Goal: Information Seeking & Learning: Learn about a topic

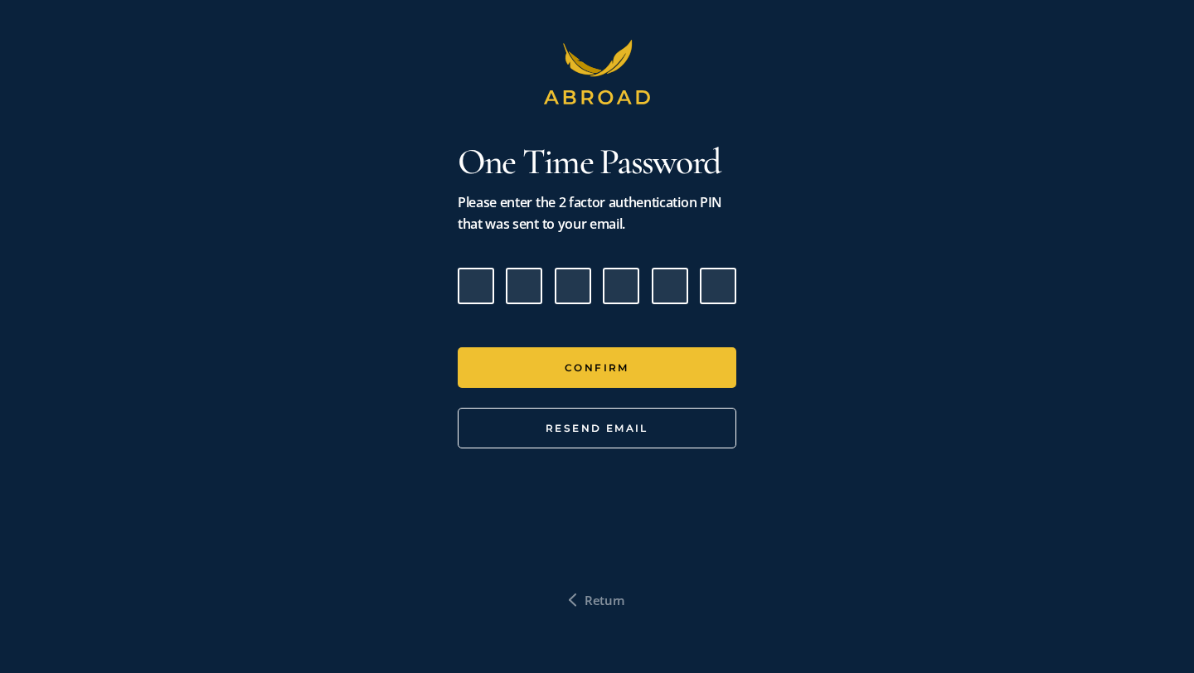
click at [481, 281] on input "Please enter verification code. Digit 1" at bounding box center [476, 286] width 36 height 36
paste input "8"
type input "5"
type input "3"
type input "5"
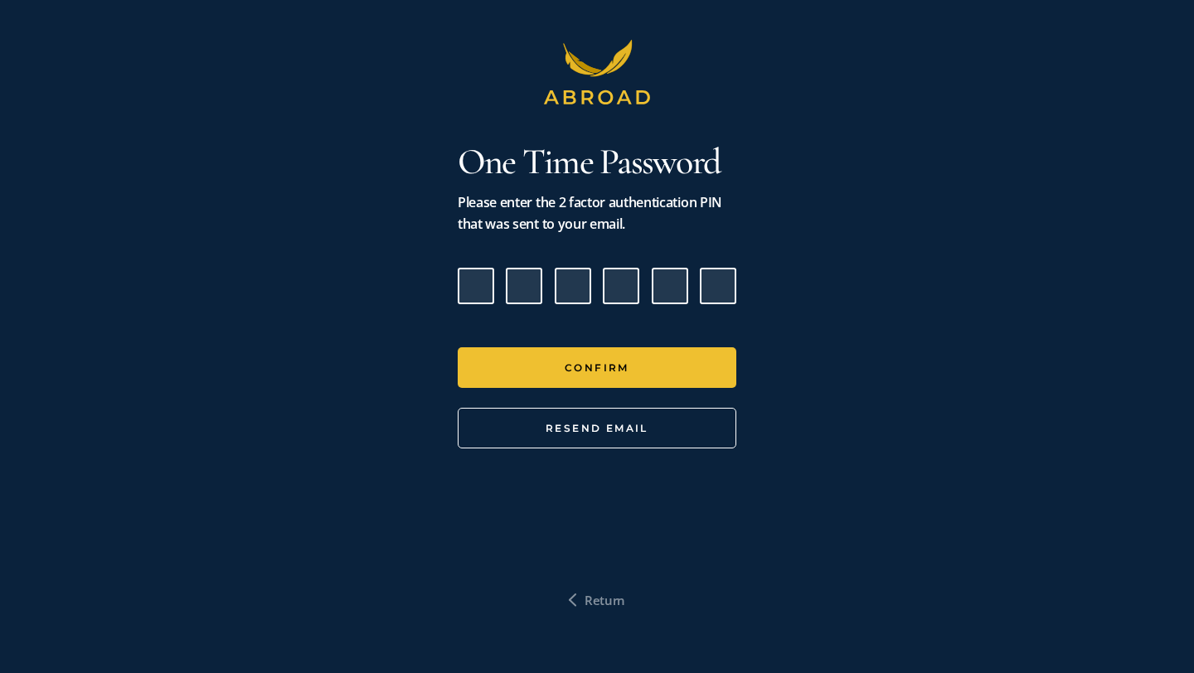
type input "5"
type input "2"
type input "8"
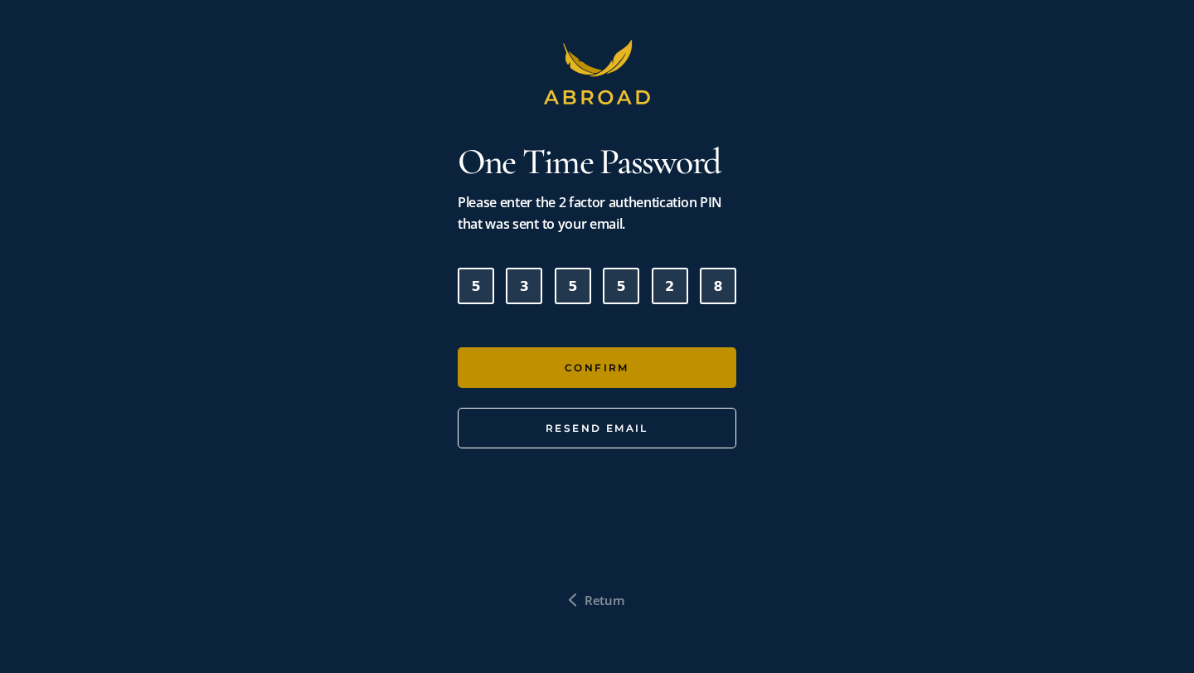
click at [522, 366] on button "Confirm" at bounding box center [597, 367] width 279 height 41
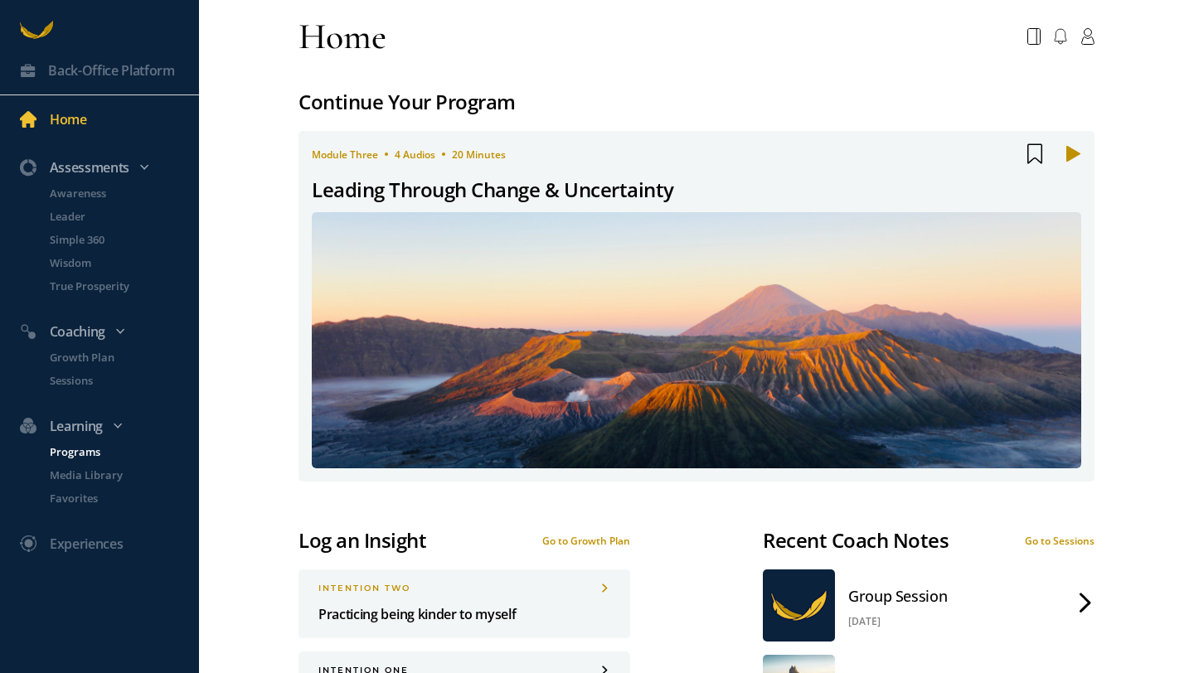
click at [69, 452] on p "Programs" at bounding box center [123, 452] width 146 height 17
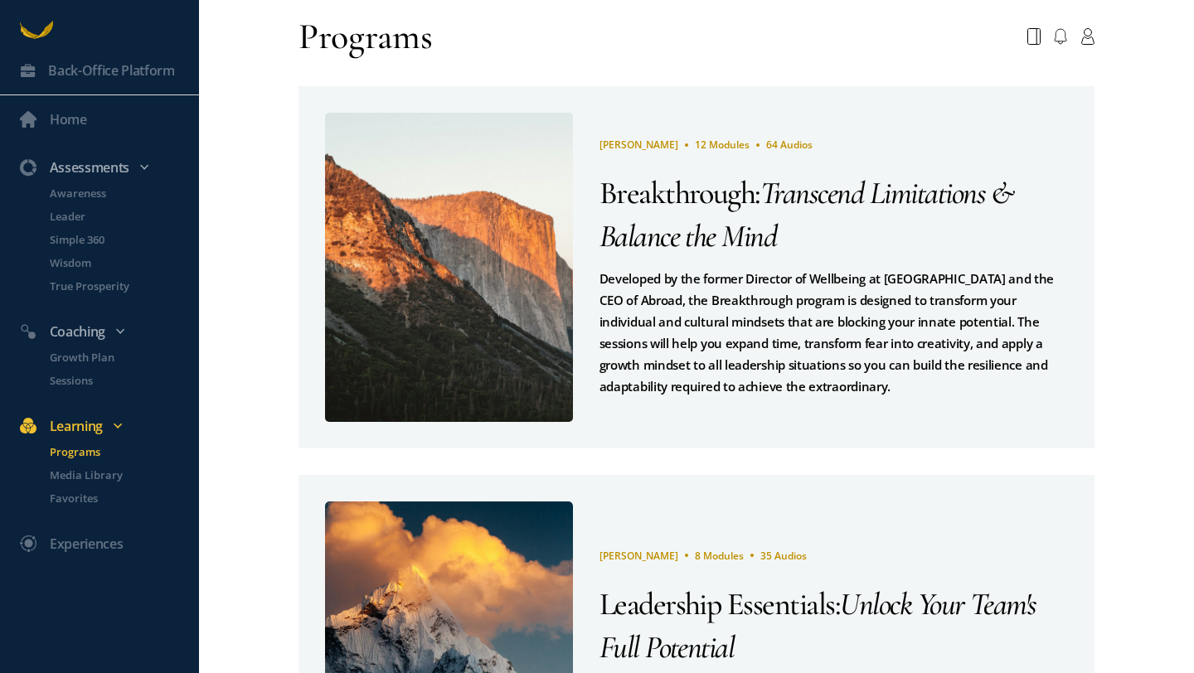
click at [678, 194] on span "Breakthrough" at bounding box center [677, 193] width 156 height 38
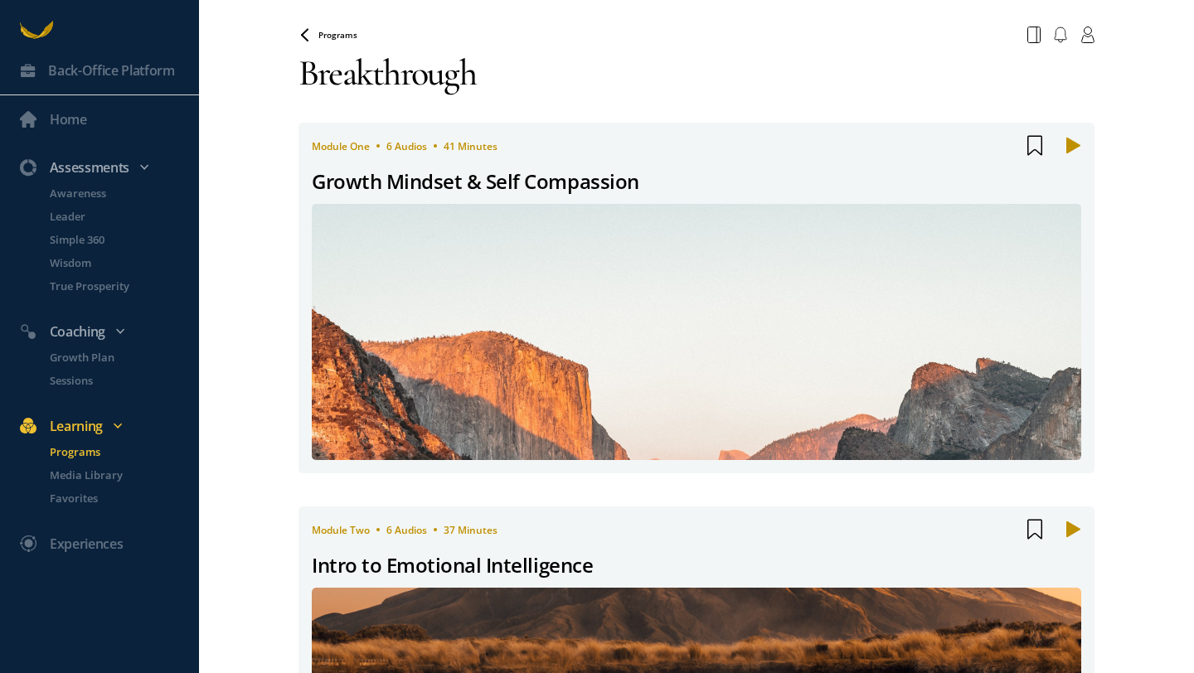
click at [418, 177] on div "Growth Mindset & Self Compassion" at bounding box center [475, 182] width 327 height 32
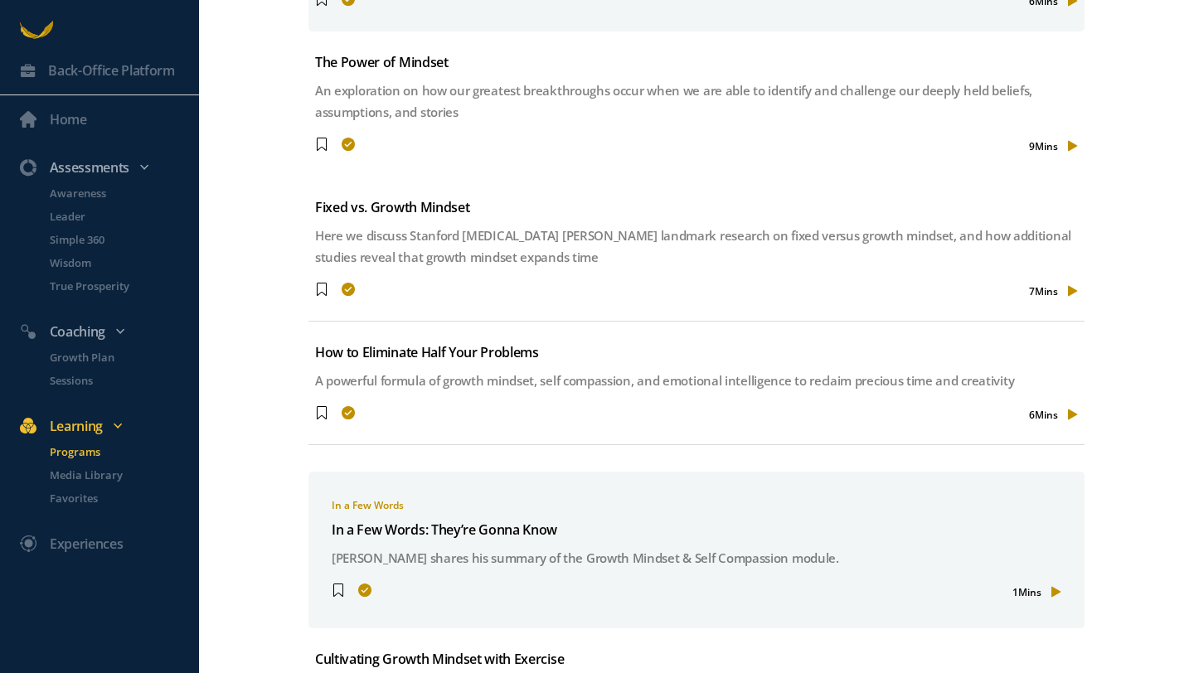
scroll to position [740, 0]
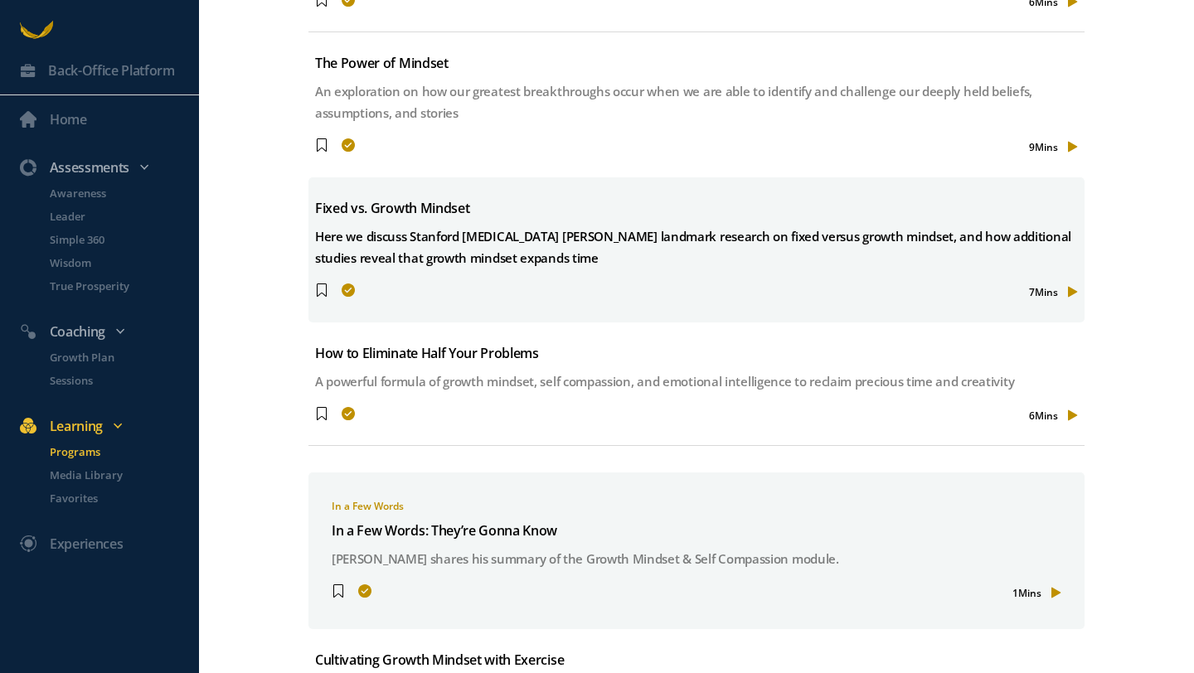
click at [404, 231] on div "Here we discuss Stanford [MEDICAL_DATA] [PERSON_NAME] landmark research on fixe…" at bounding box center [696, 246] width 763 height 43
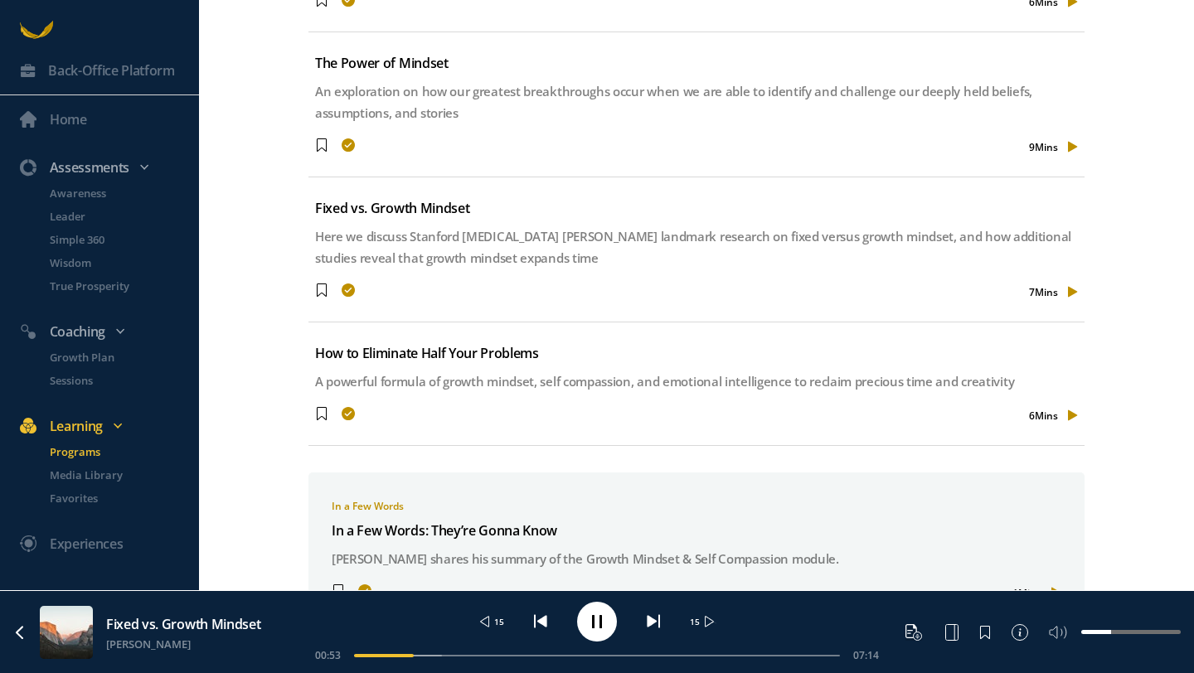
click at [362, 652] on div "00:53 07:14" at bounding box center [597, 655] width 564 height 14
click at [362, 657] on div "01:59 07:14" at bounding box center [597, 655] width 564 height 14
drag, startPoint x: 490, startPoint y: 656, endPoint x: 364, endPoint y: 657, distance: 126.0
click at [364, 657] on span at bounding box center [364, 655] width 13 height 13
drag, startPoint x: 550, startPoint y: 656, endPoint x: 530, endPoint y: 656, distance: 19.9
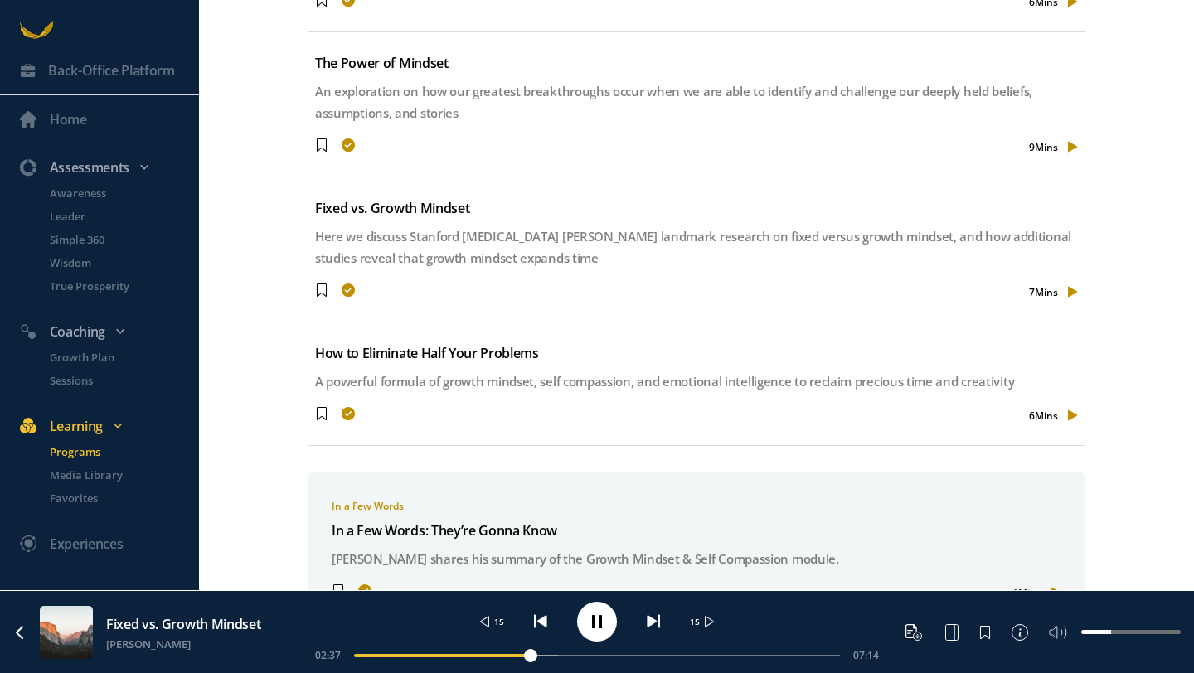
click at [530, 656] on span at bounding box center [530, 655] width 13 height 13
drag, startPoint x: 530, startPoint y: 656, endPoint x: 512, endPoint y: 653, distance: 18.4
click at [512, 653] on span at bounding box center [512, 655] width 13 height 13
click at [529, 652] on div "02:55 07:14" at bounding box center [597, 655] width 564 height 14
click at [527, 659] on div "02:56 07:14" at bounding box center [597, 655] width 564 height 14
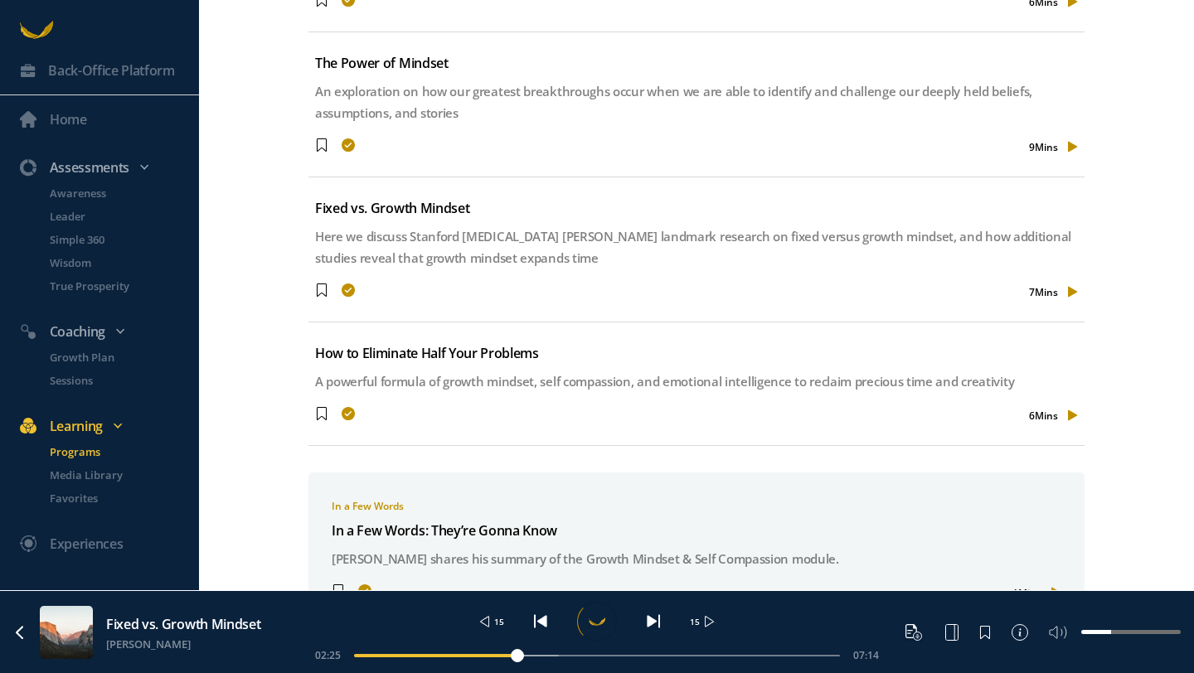
drag, startPoint x: 552, startPoint y: 657, endPoint x: 516, endPoint y: 657, distance: 35.7
click at [516, 657] on span at bounding box center [517, 655] width 13 height 13
drag, startPoint x: 623, startPoint y: 653, endPoint x: 604, endPoint y: 654, distance: 19.9
click at [604, 654] on span at bounding box center [604, 655] width 13 height 13
drag, startPoint x: 604, startPoint y: 654, endPoint x: 580, endPoint y: 656, distance: 23.3
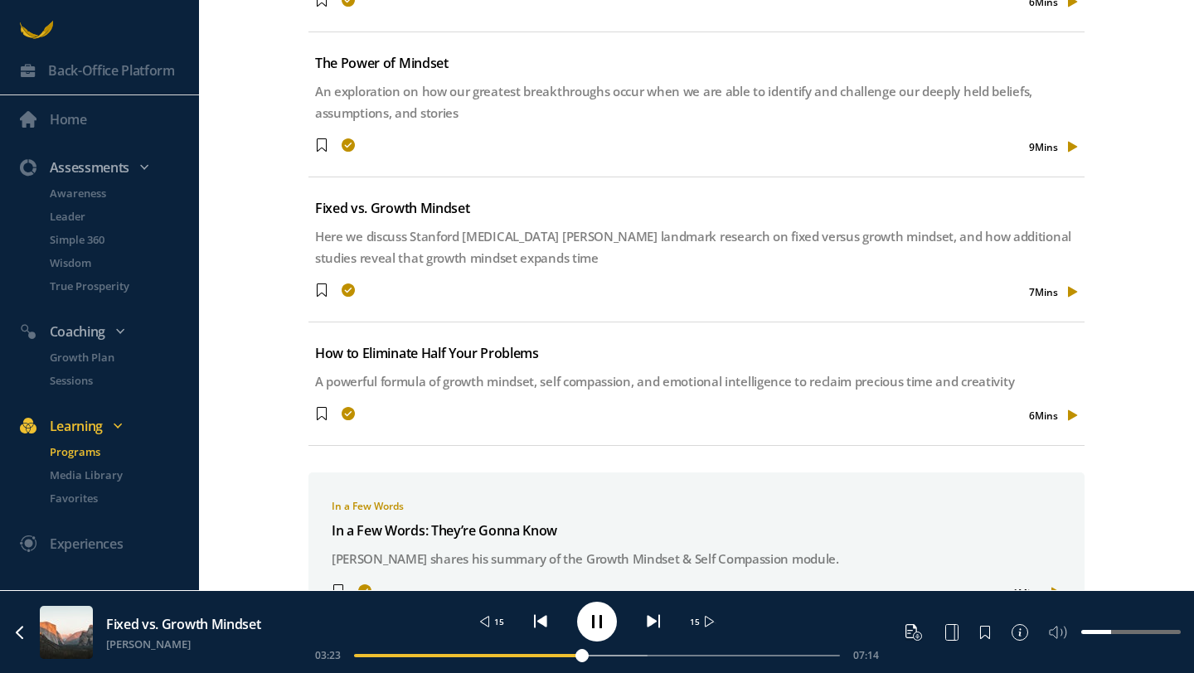
click at [580, 656] on div at bounding box center [597, 656] width 486 height 2
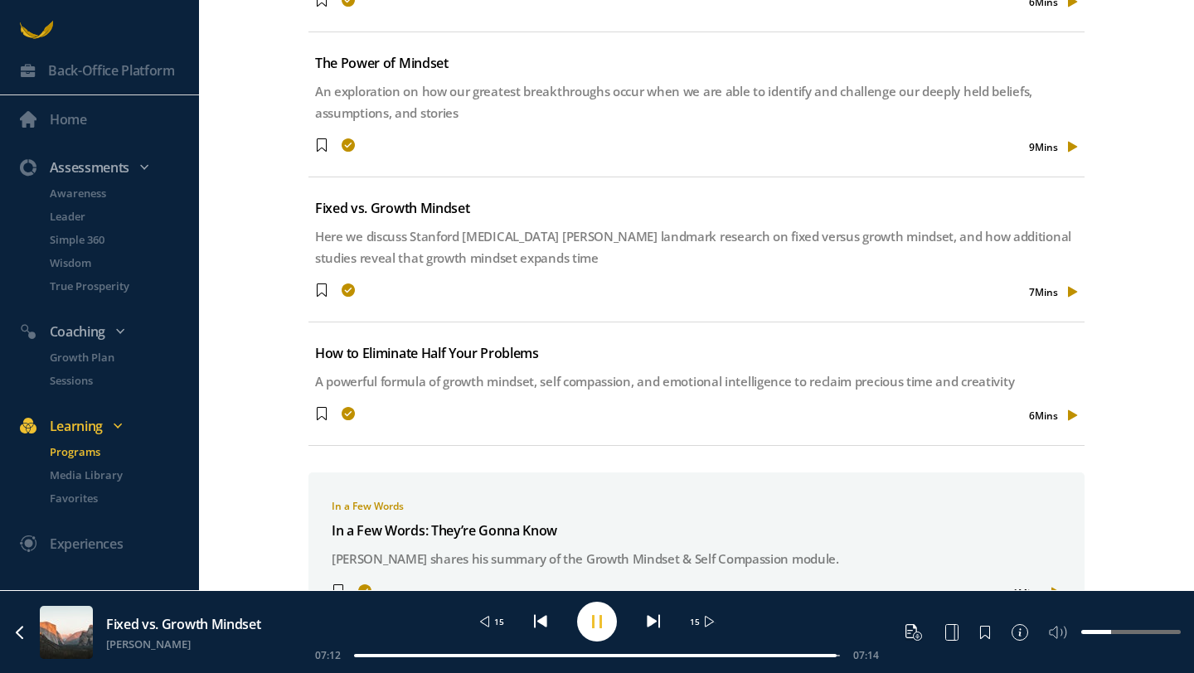
click at [598, 610] on circle at bounding box center [597, 622] width 40 height 40
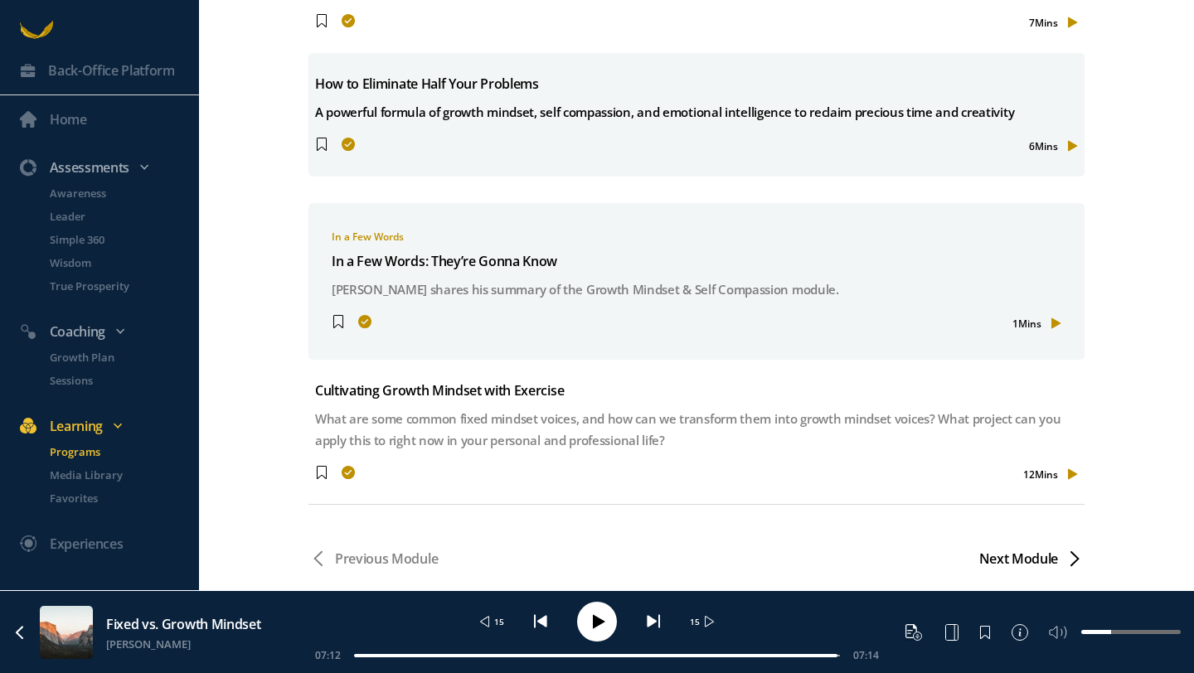
scroll to position [1025, 0]
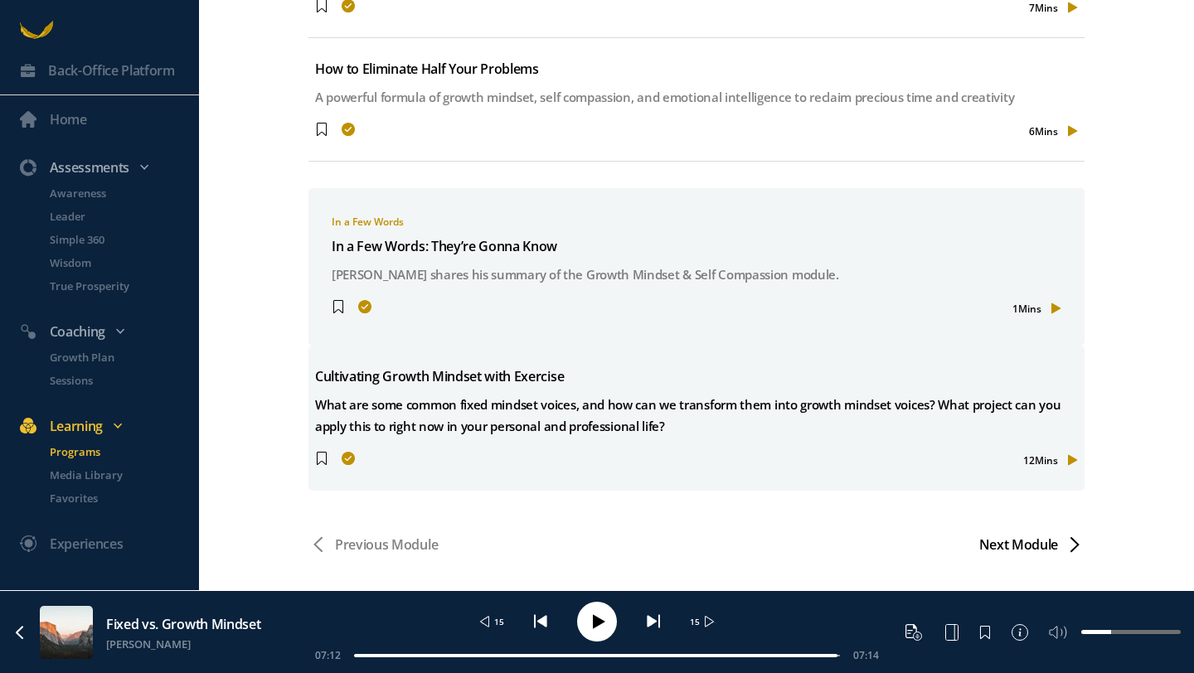
click at [491, 403] on div "What are some common fixed mindset voices, and how can we transform them into g…" at bounding box center [696, 415] width 763 height 43
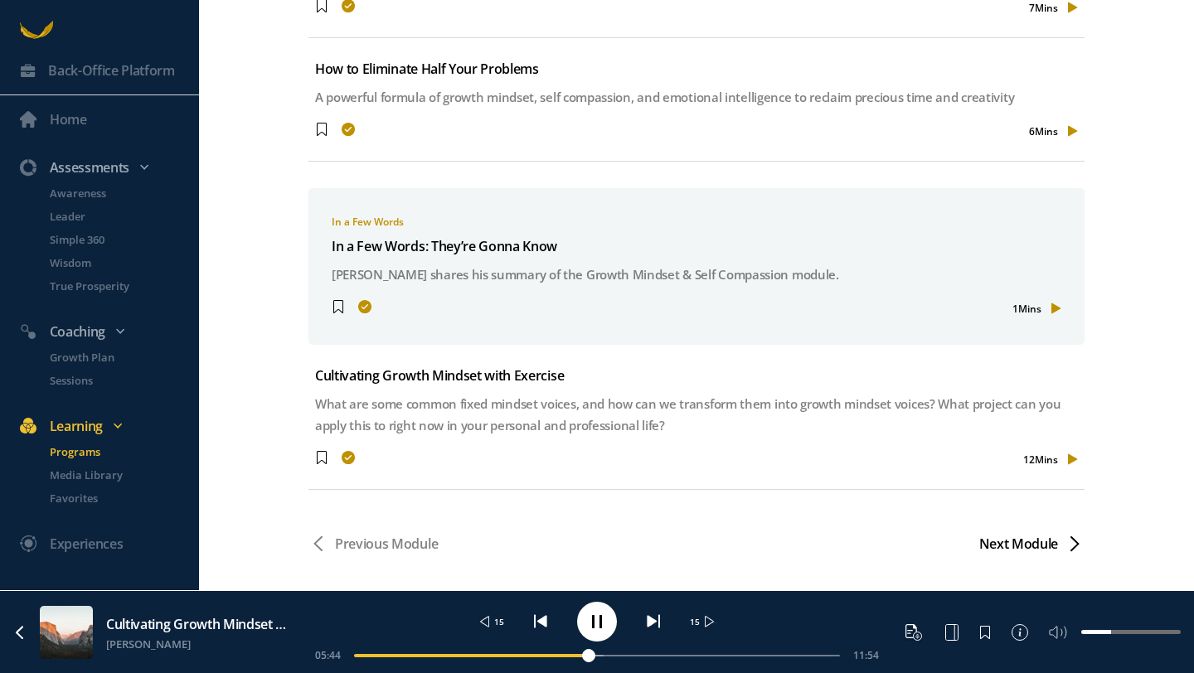
click at [564, 655] on div at bounding box center [597, 656] width 486 height 2
click at [524, 659] on div "06:58 11:54" at bounding box center [597, 655] width 564 height 14
drag, startPoint x: 636, startPoint y: 656, endPoint x: 485, endPoint y: 656, distance: 150.9
click at [485, 656] on div at bounding box center [597, 656] width 486 height 2
drag, startPoint x: 580, startPoint y: 654, endPoint x: 512, endPoint y: 662, distance: 69.3
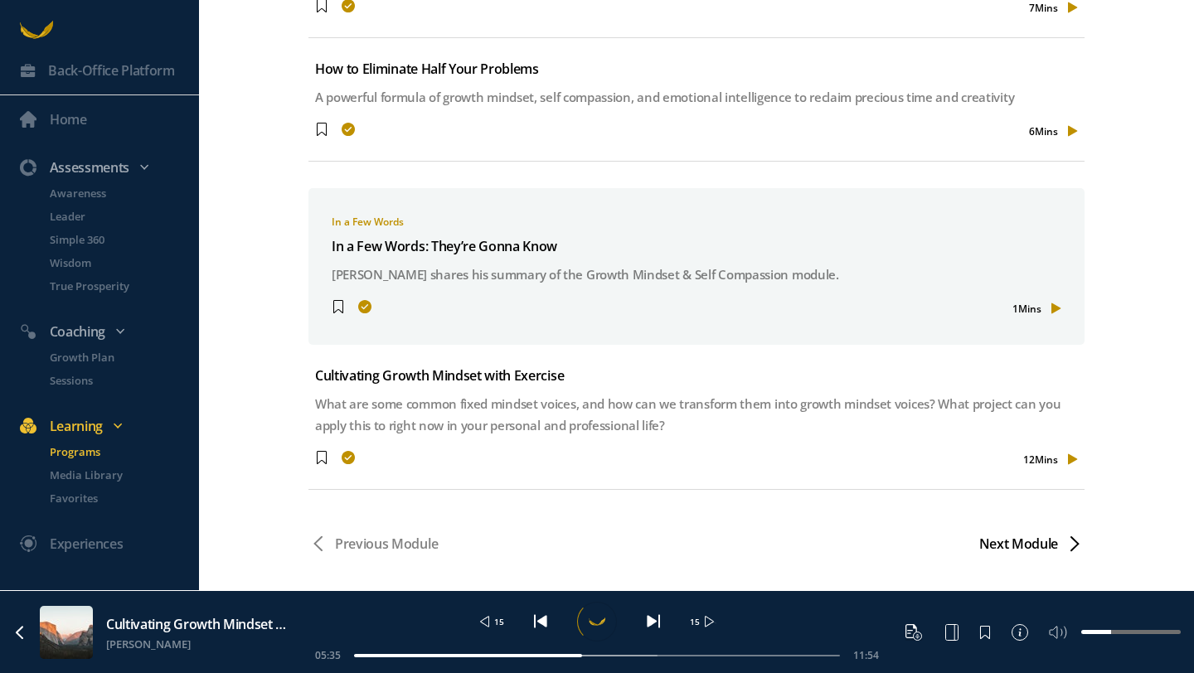
click at [512, 662] on div "15 15 05:35 11:54" at bounding box center [597, 632] width 584 height 74
click at [81, 451] on p "Programs" at bounding box center [123, 452] width 146 height 17
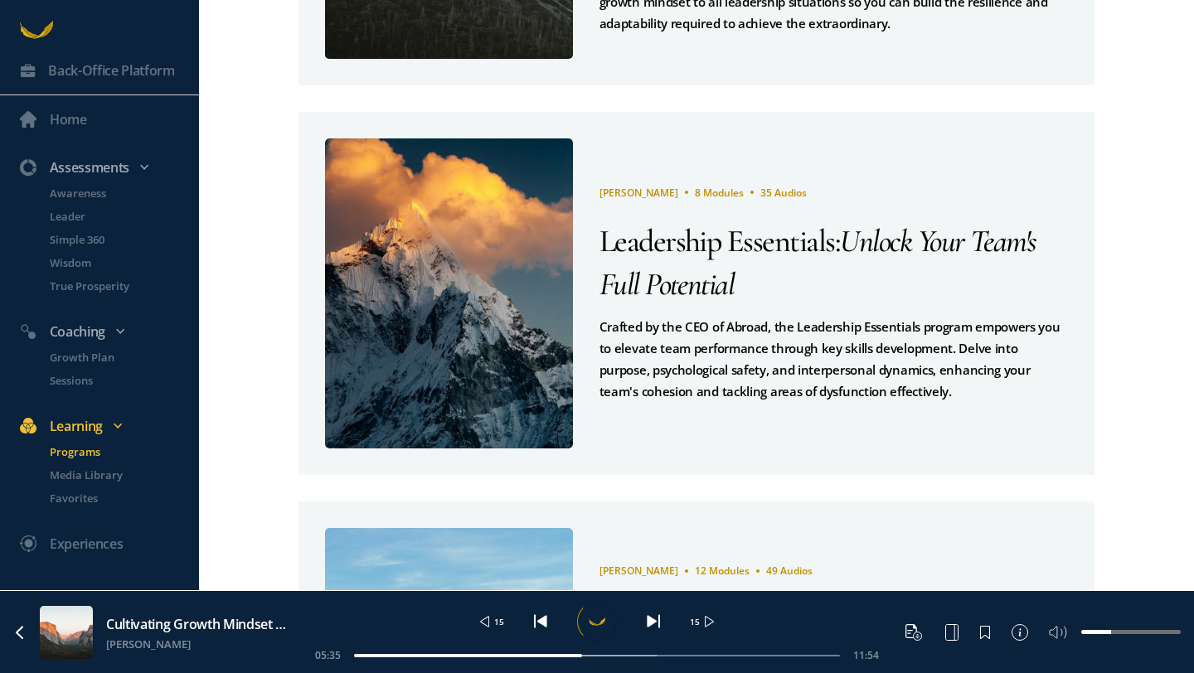
scroll to position [413, 0]
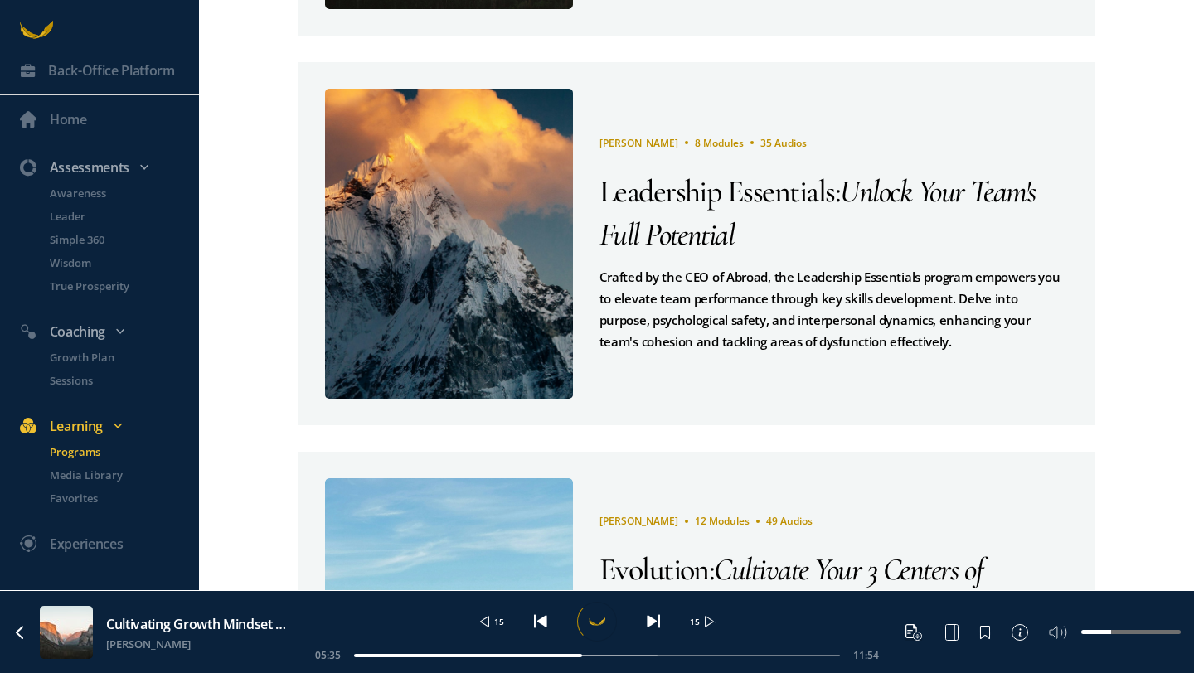
click at [662, 192] on span "Leadership Essentials" at bounding box center [716, 191] width 235 height 38
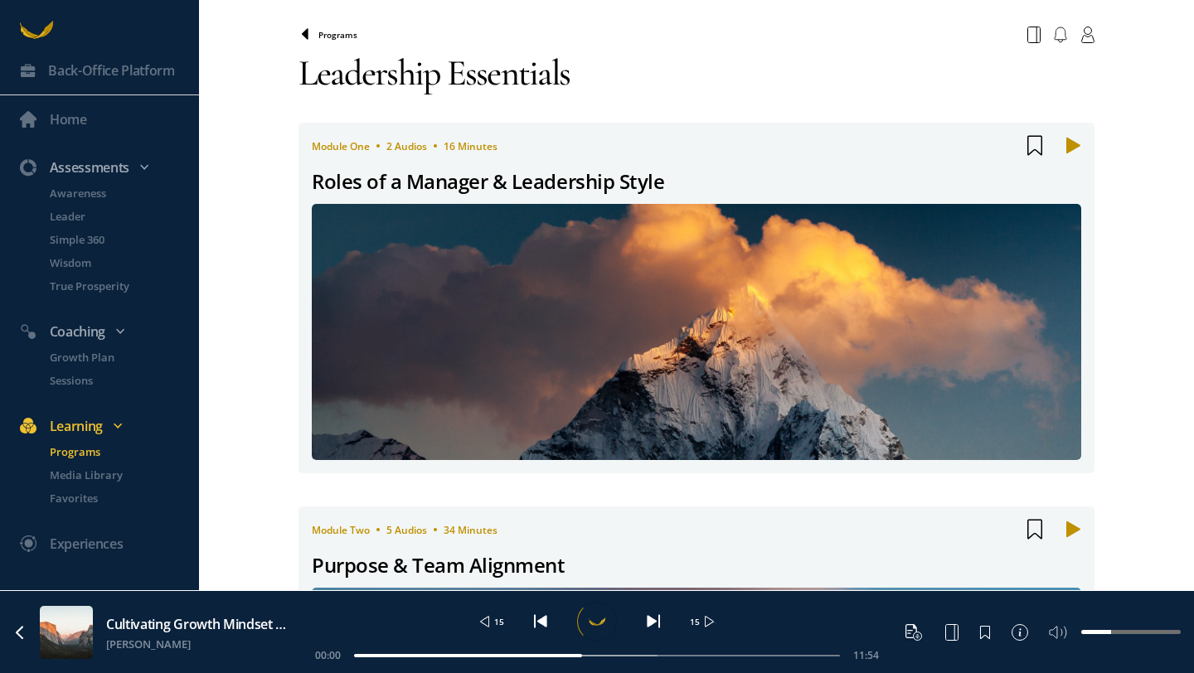
click at [304, 29] on icon at bounding box center [304, 34] width 13 height 13
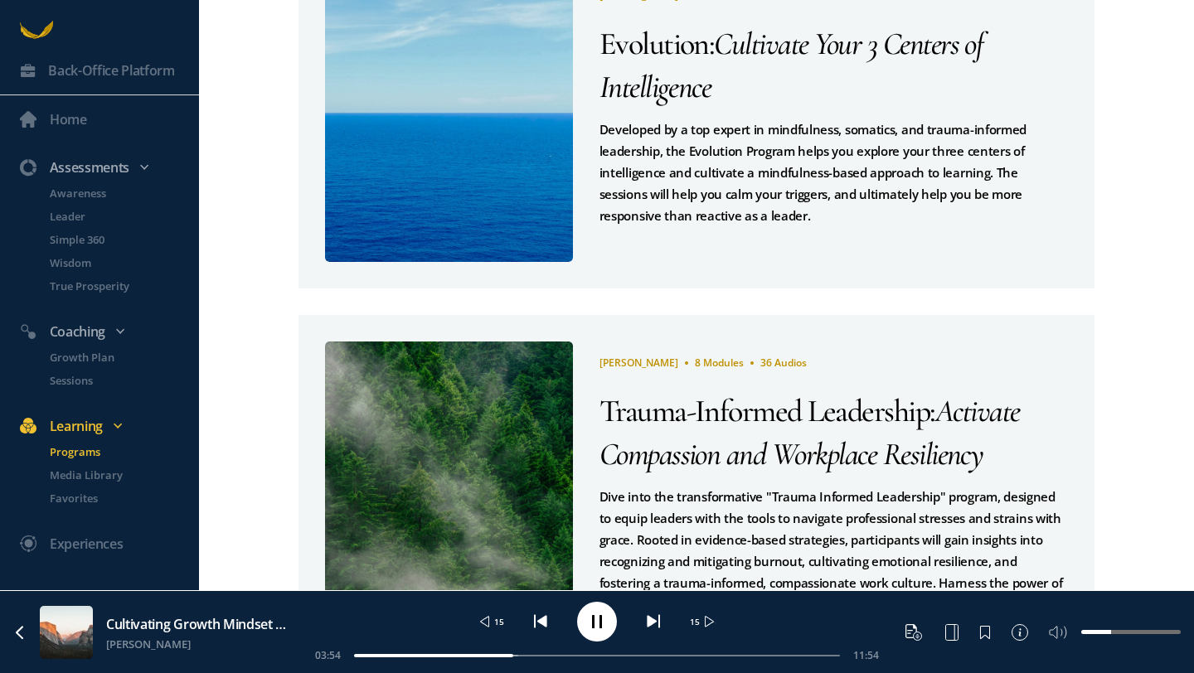
scroll to position [931, 0]
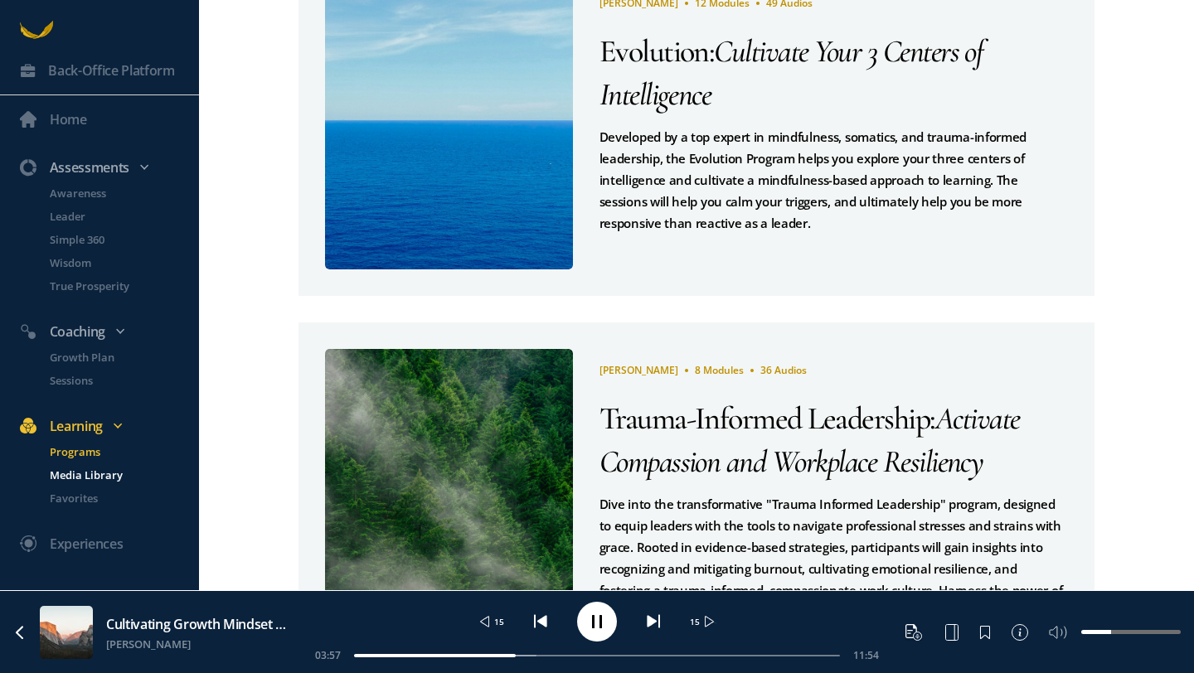
click at [90, 470] on p "Media Library" at bounding box center [123, 475] width 146 height 17
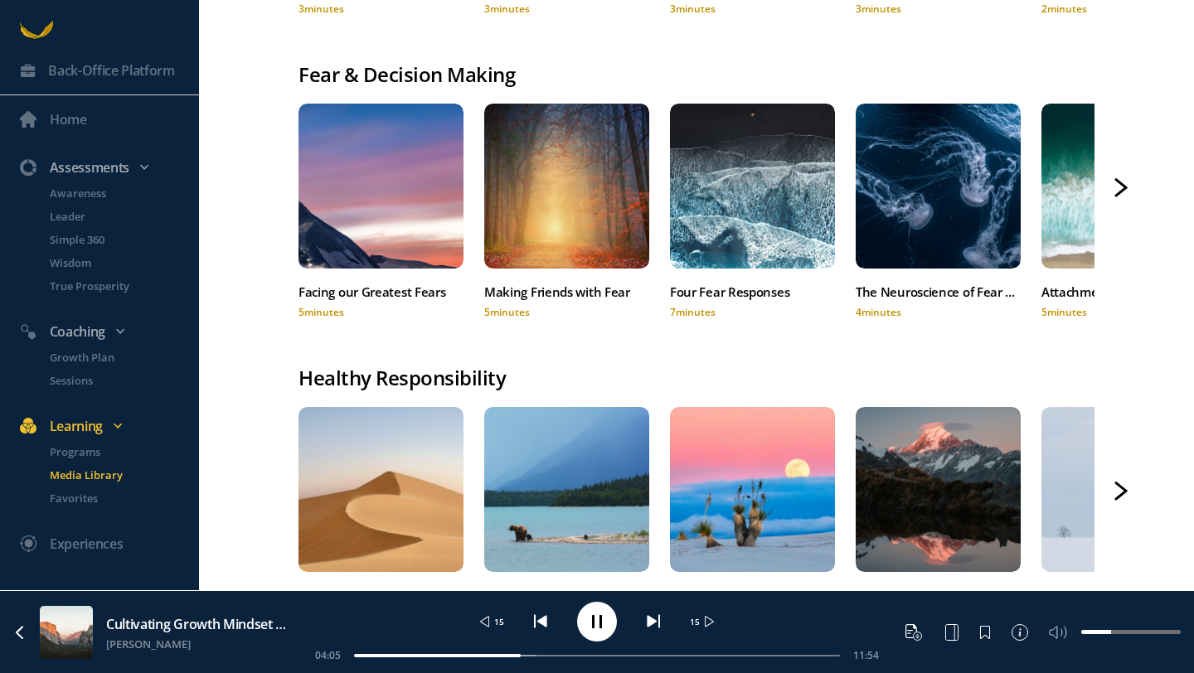
scroll to position [387, 0]
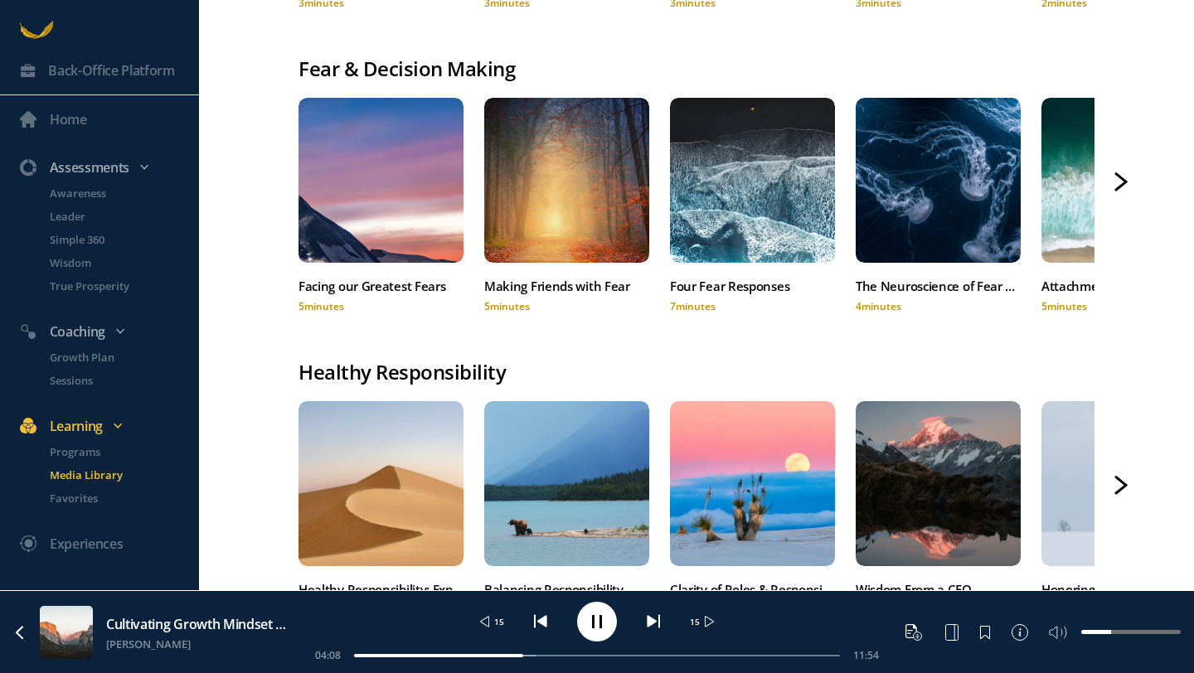
click at [1115, 178] on icon at bounding box center [1120, 181] width 13 height 19
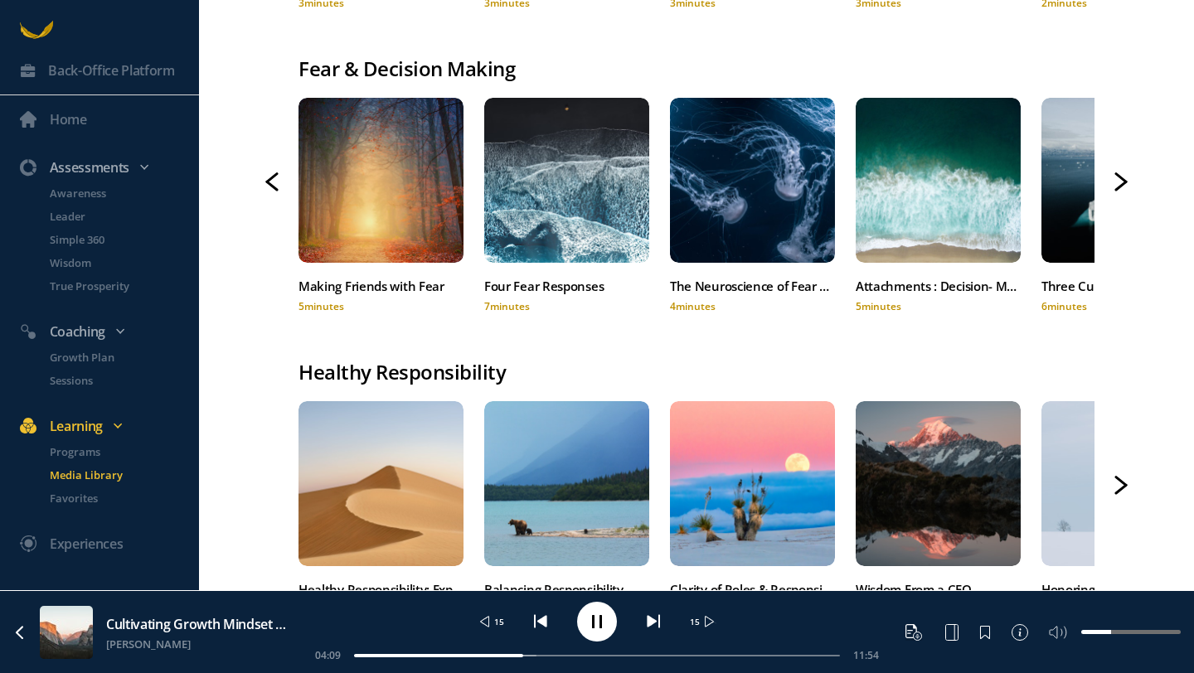
click at [1115, 178] on icon at bounding box center [1120, 181] width 13 height 19
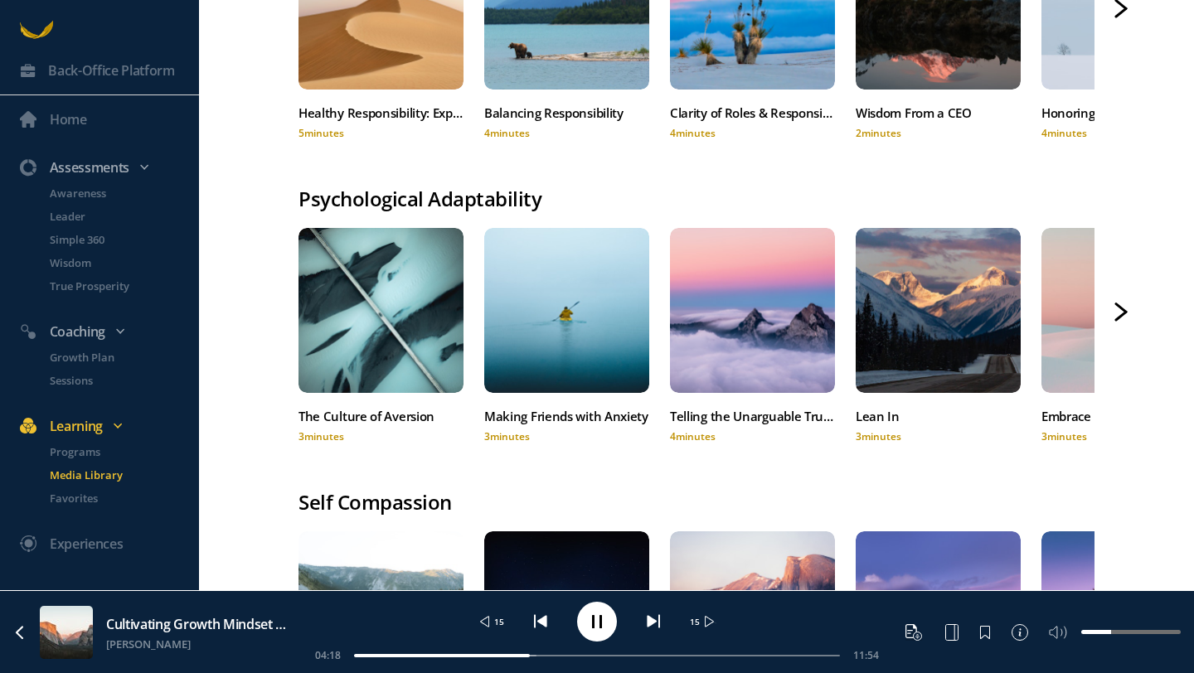
scroll to position [861, 0]
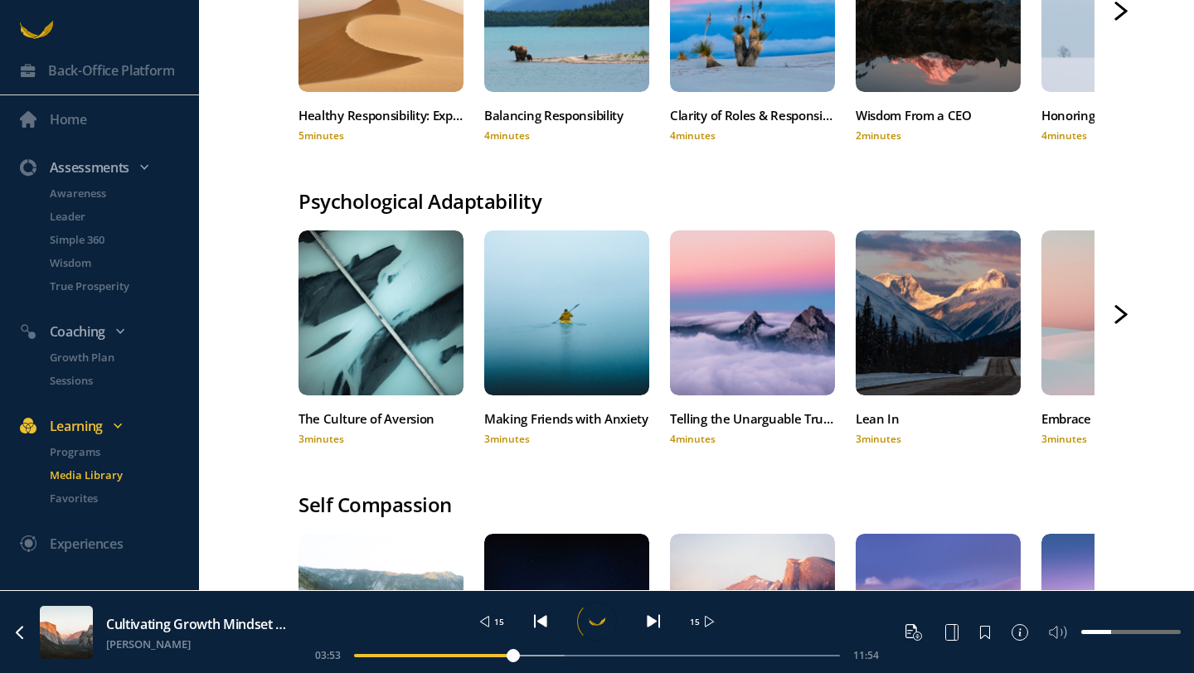
drag, startPoint x: 552, startPoint y: 657, endPoint x: 501, endPoint y: 654, distance: 51.5
click at [501, 655] on div at bounding box center [597, 656] width 486 height 2
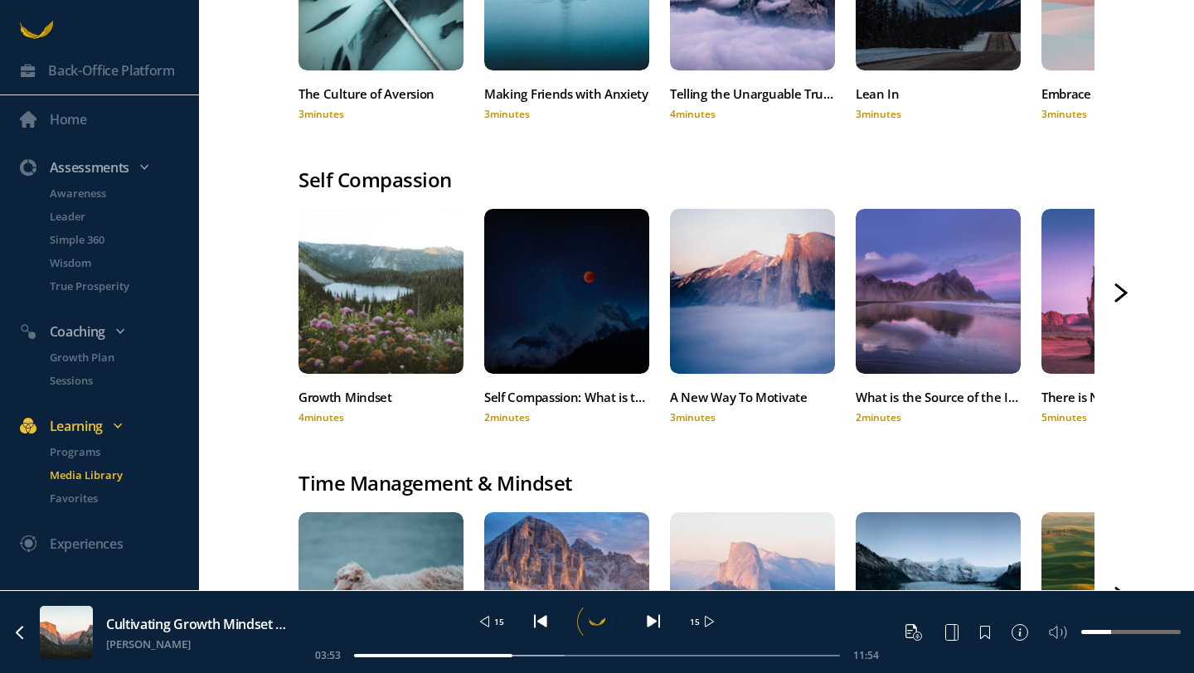
scroll to position [1271, 0]
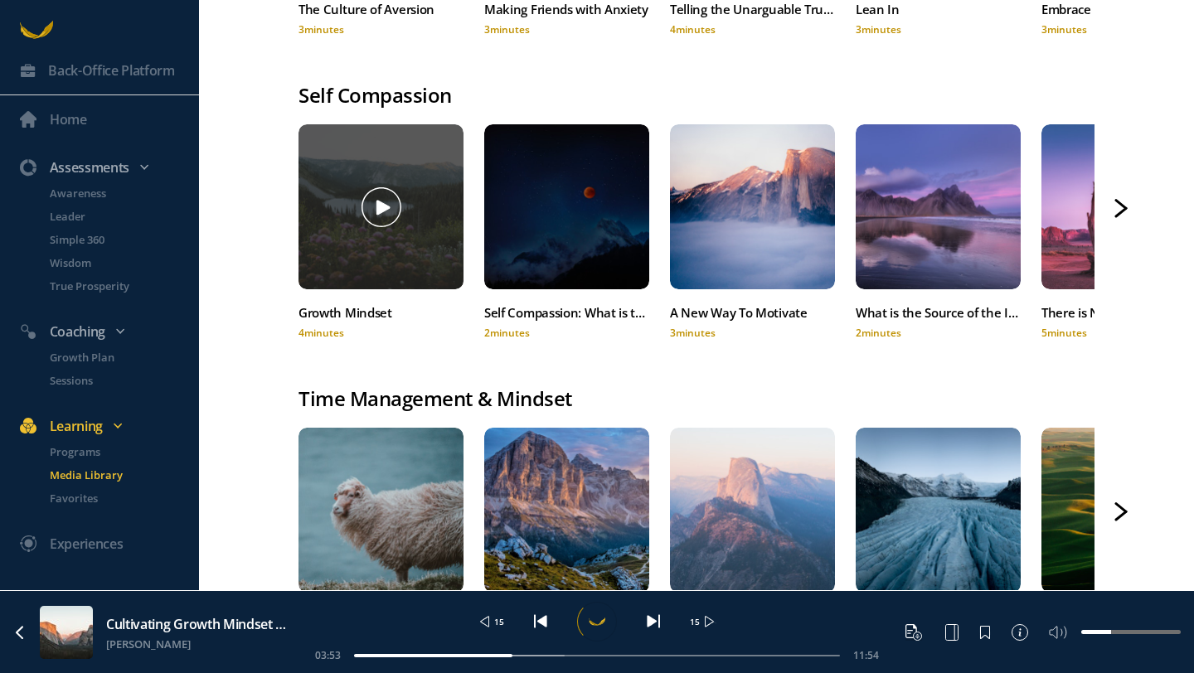
click at [386, 230] on div at bounding box center [380, 206] width 165 height 165
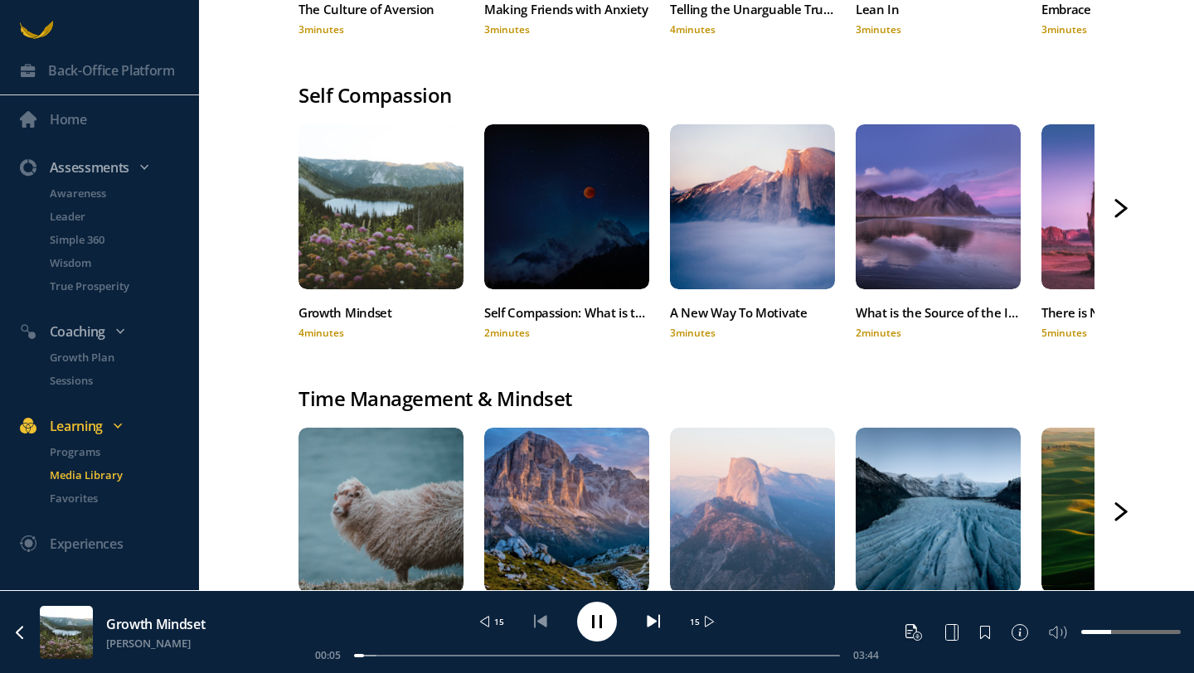
click at [1121, 205] on icon at bounding box center [1120, 208] width 13 height 19
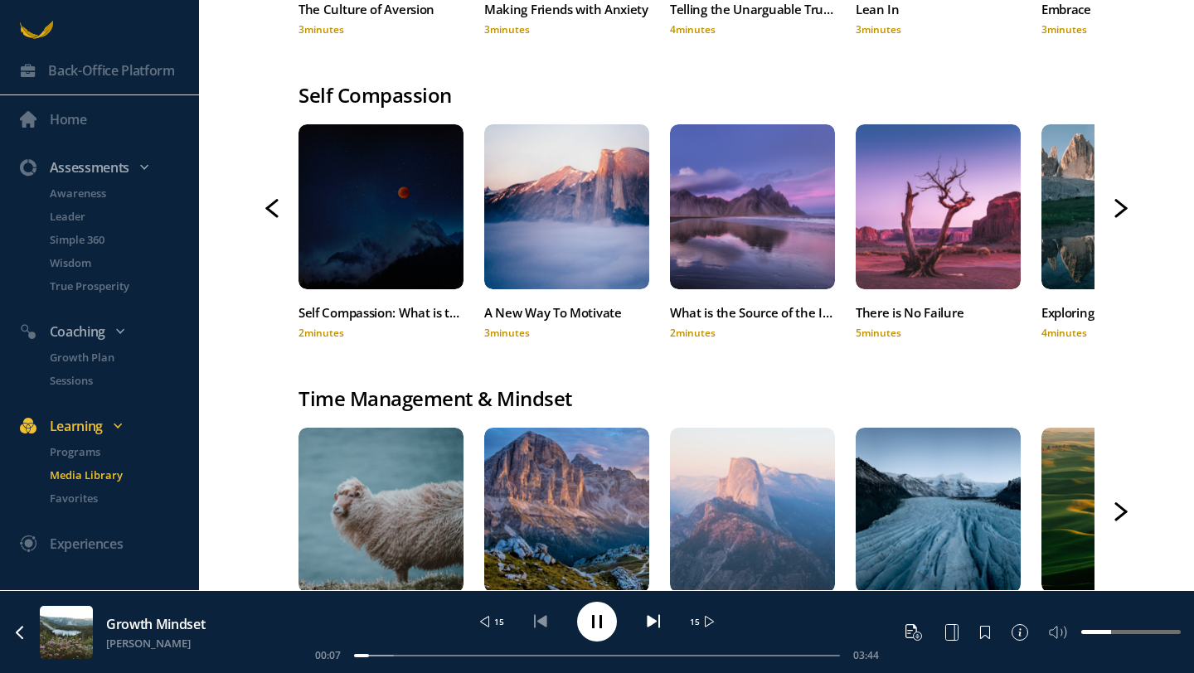
click at [1121, 205] on icon at bounding box center [1120, 208] width 13 height 19
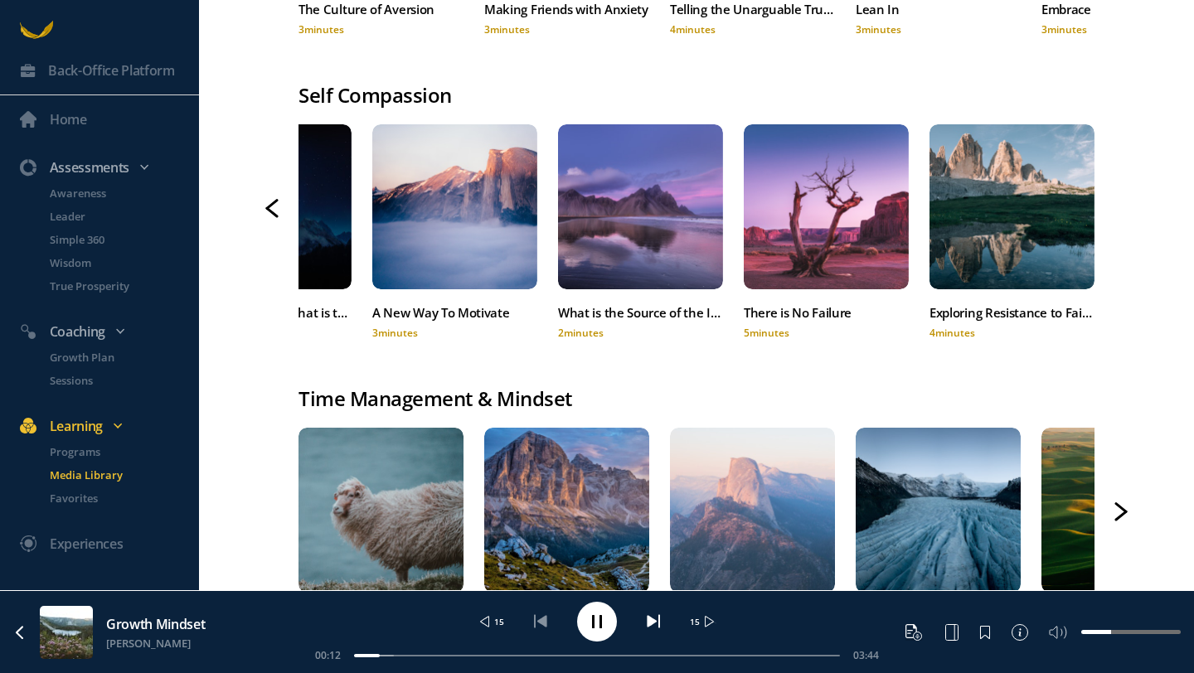
click at [273, 206] on icon at bounding box center [271, 208] width 13 height 19
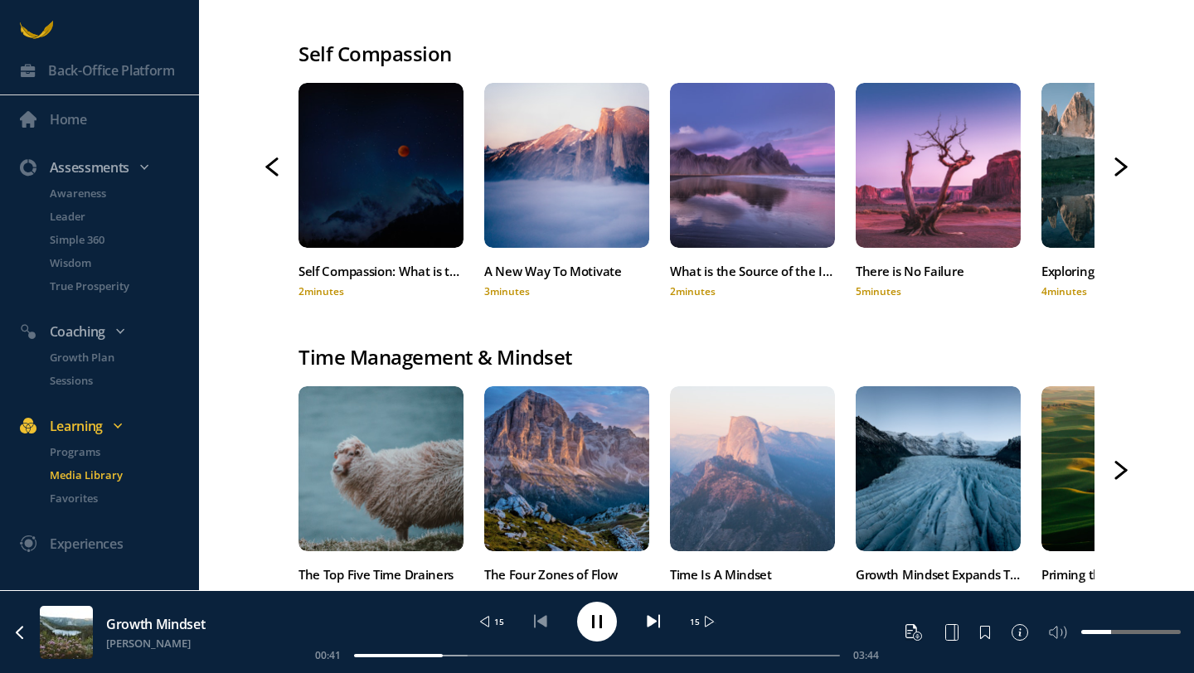
scroll to position [1400, 0]
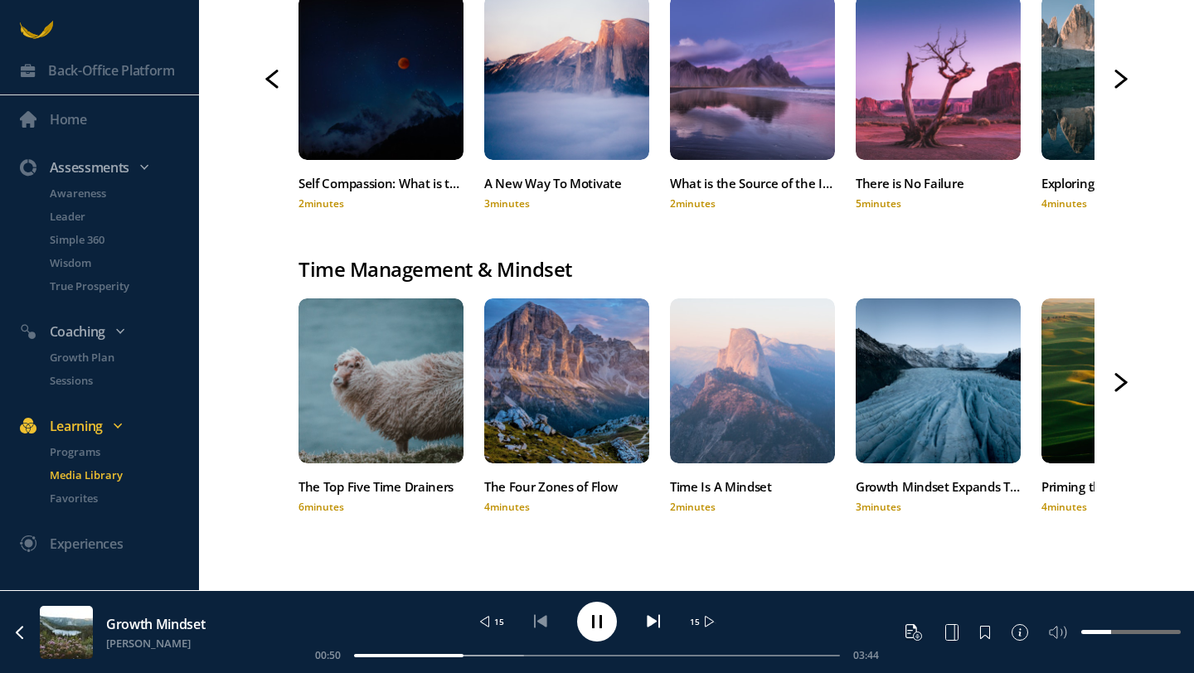
click at [1123, 382] on icon at bounding box center [1121, 386] width 10 height 8
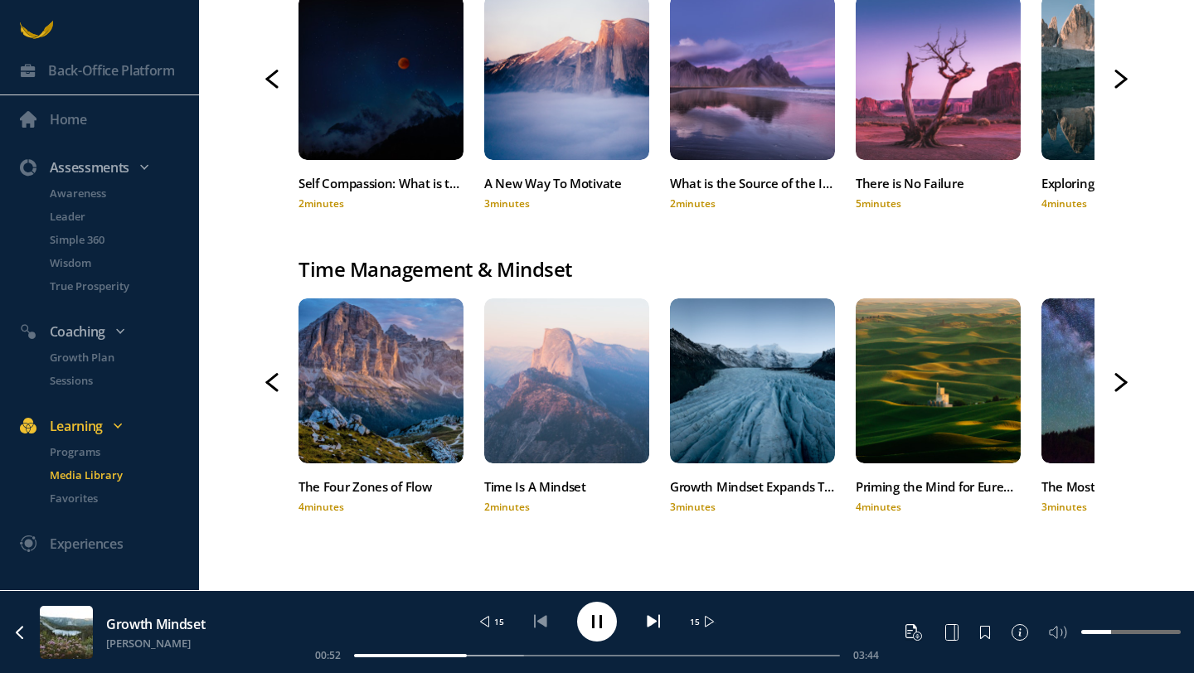
click at [1123, 382] on icon at bounding box center [1121, 386] width 10 height 8
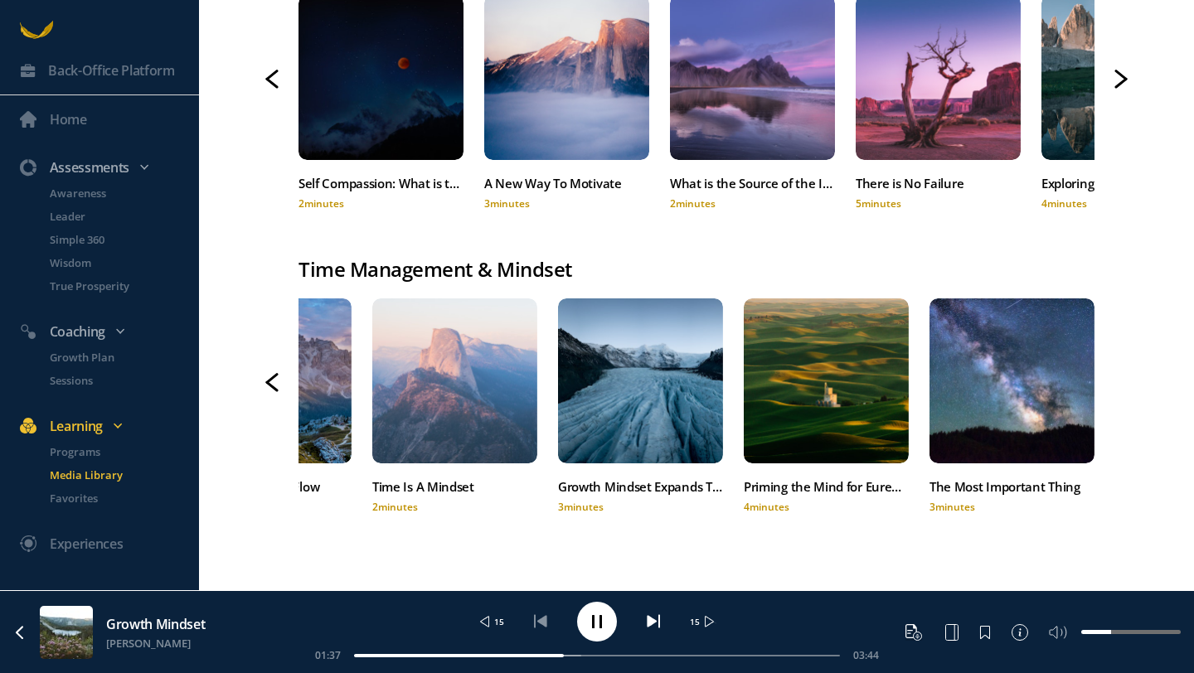
click at [273, 81] on icon at bounding box center [272, 83] width 10 height 8
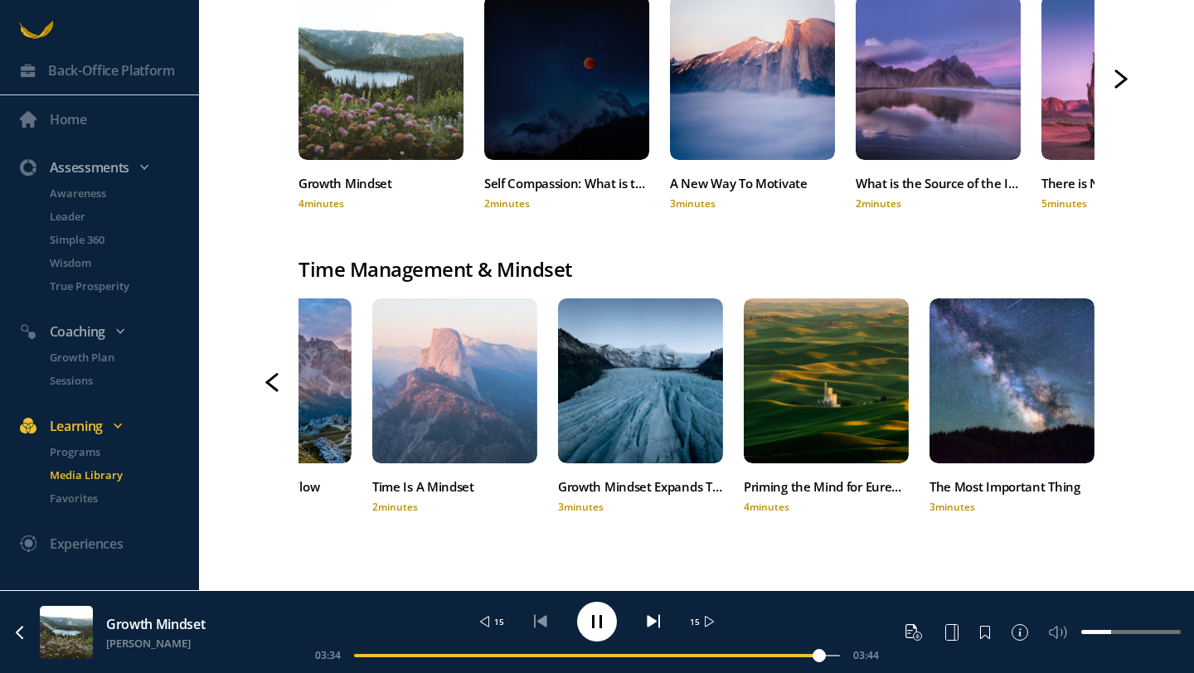
click at [819, 655] on div at bounding box center [597, 656] width 486 height 2
click at [808, 655] on div at bounding box center [597, 656] width 486 height 2
click at [793, 655] on div at bounding box center [597, 656] width 486 height 2
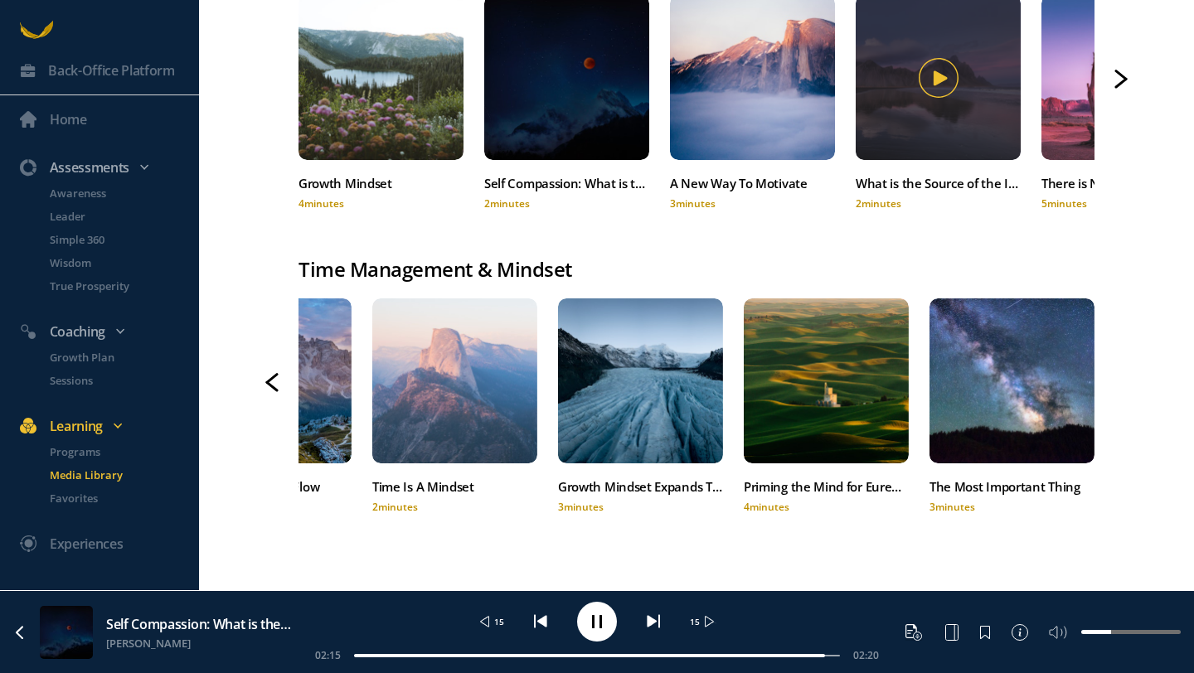
click at [934, 81] on icon at bounding box center [939, 77] width 13 height 14
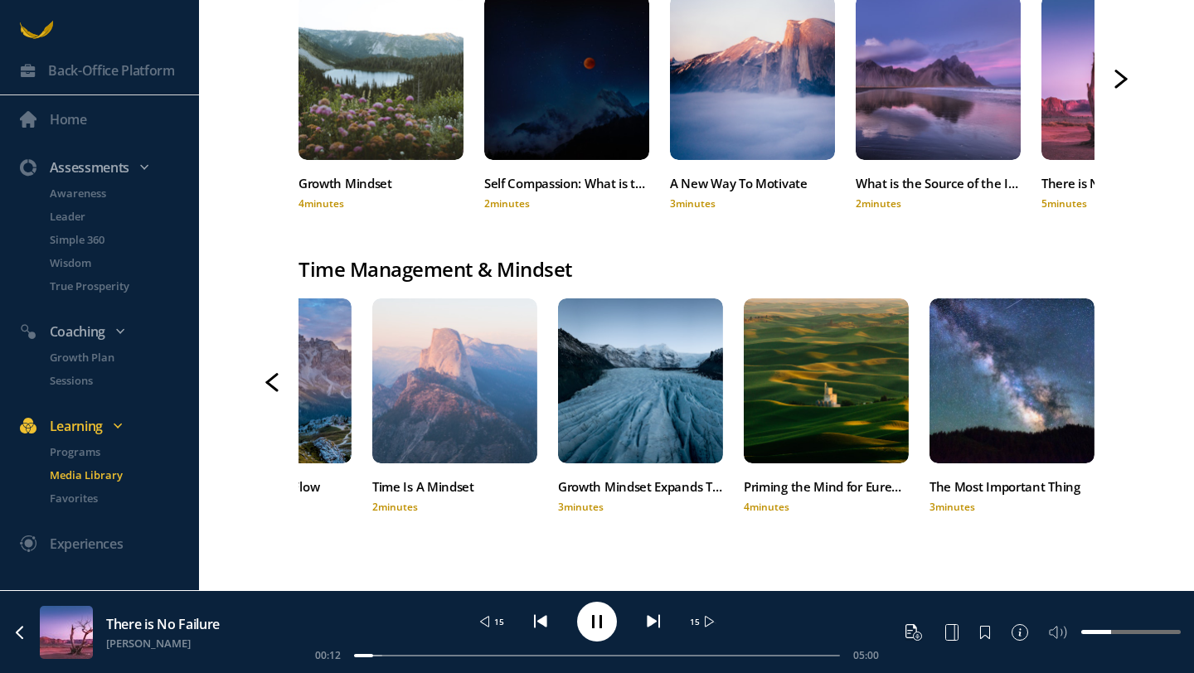
click at [1119, 78] on icon at bounding box center [1120, 79] width 13 height 19
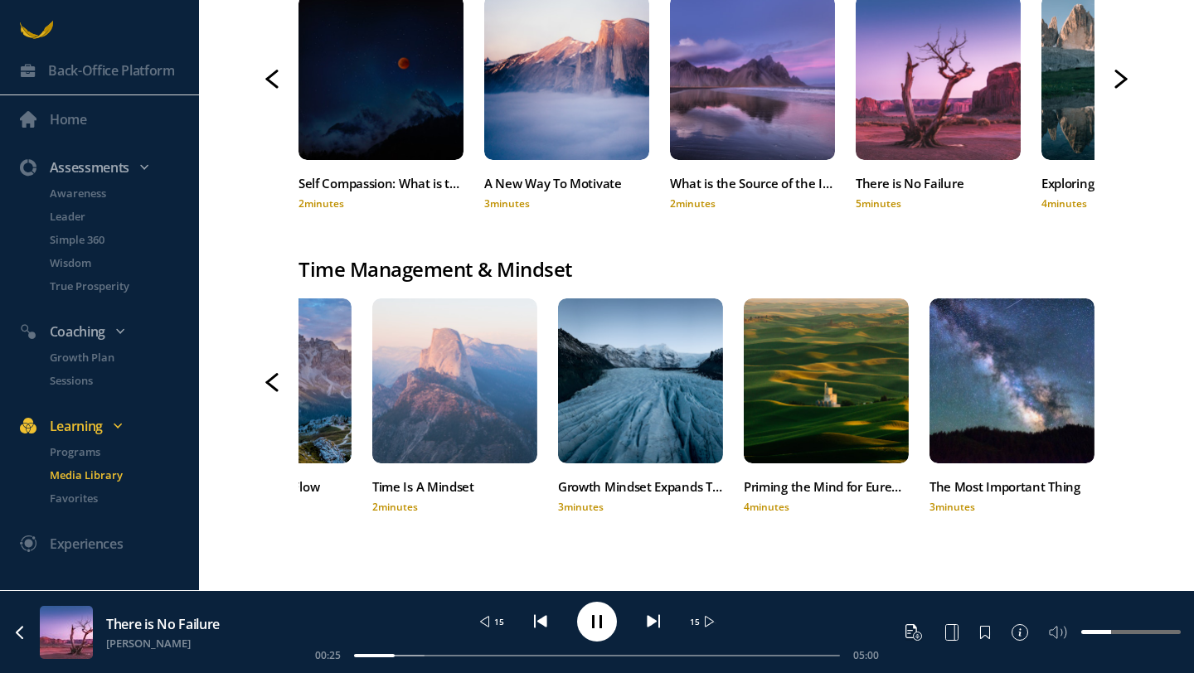
click at [1122, 75] on icon at bounding box center [1121, 74] width 10 height 8
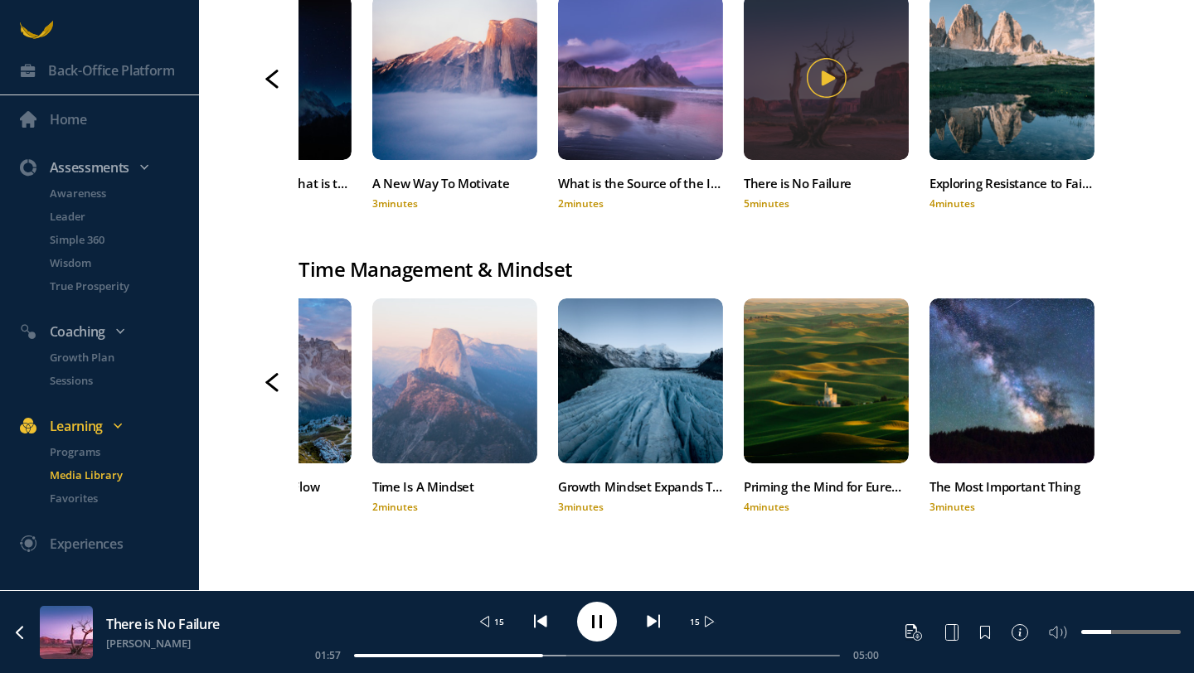
click at [826, 77] on icon at bounding box center [828, 77] width 13 height 14
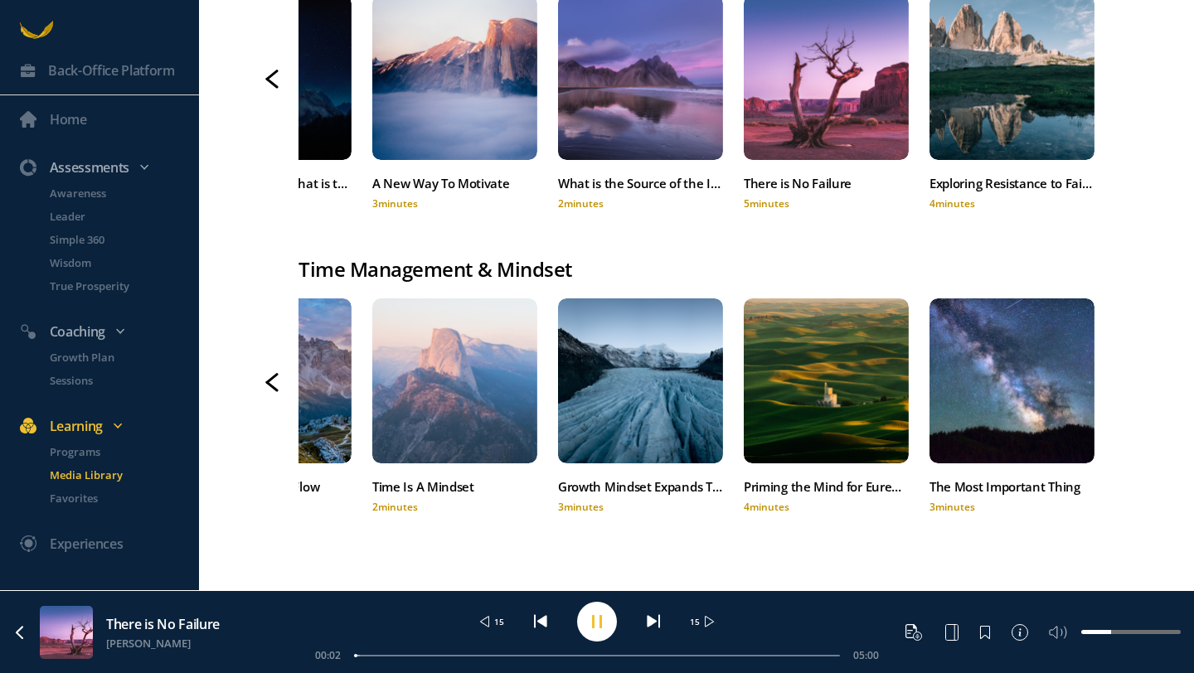
click at [592, 626] on rect at bounding box center [593, 621] width 2 height 13
